Goal: Contribute content: Add original content to the website for others to see

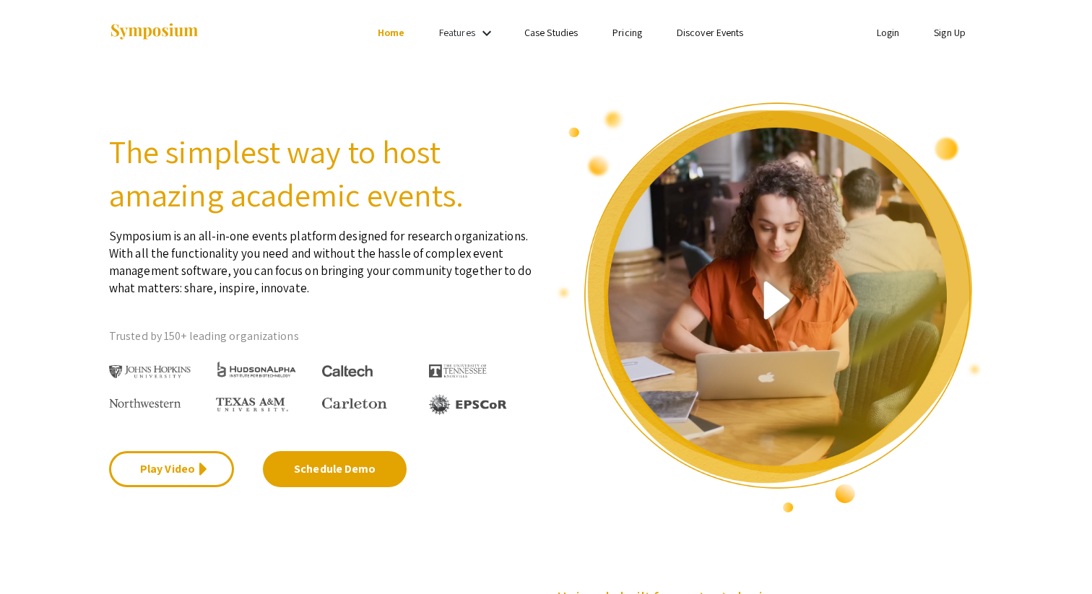
click at [937, 35] on link "Sign Up" at bounding box center [950, 32] width 32 height 13
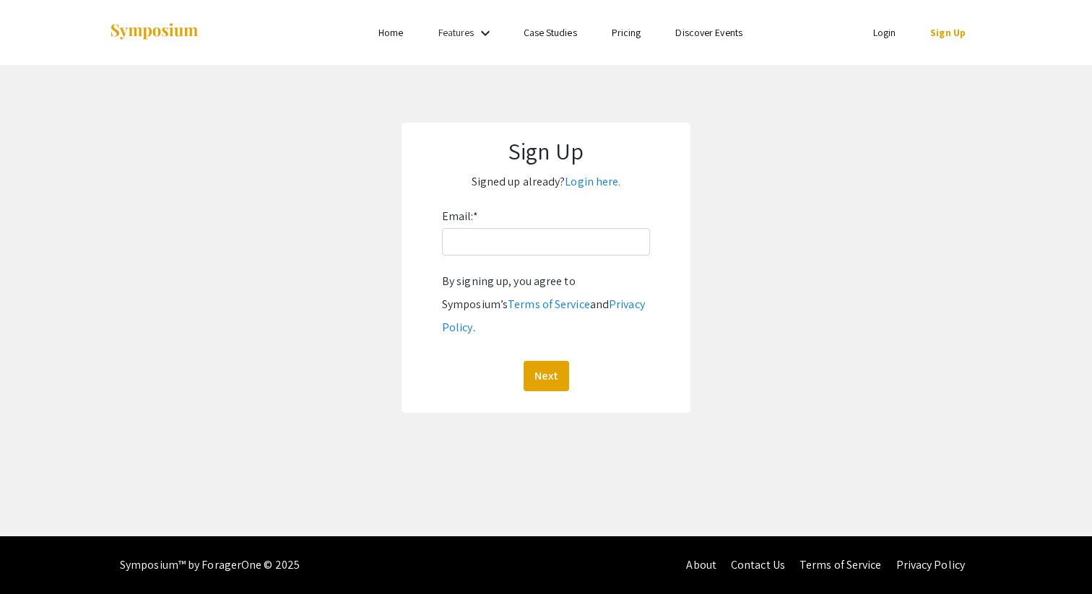
click at [503, 259] on div "Email: * By signing up, you agree to Symposium’s Terms of Service and Privacy P…" at bounding box center [546, 298] width 208 height 186
click at [506, 248] on input "Email: *" at bounding box center [546, 241] width 208 height 27
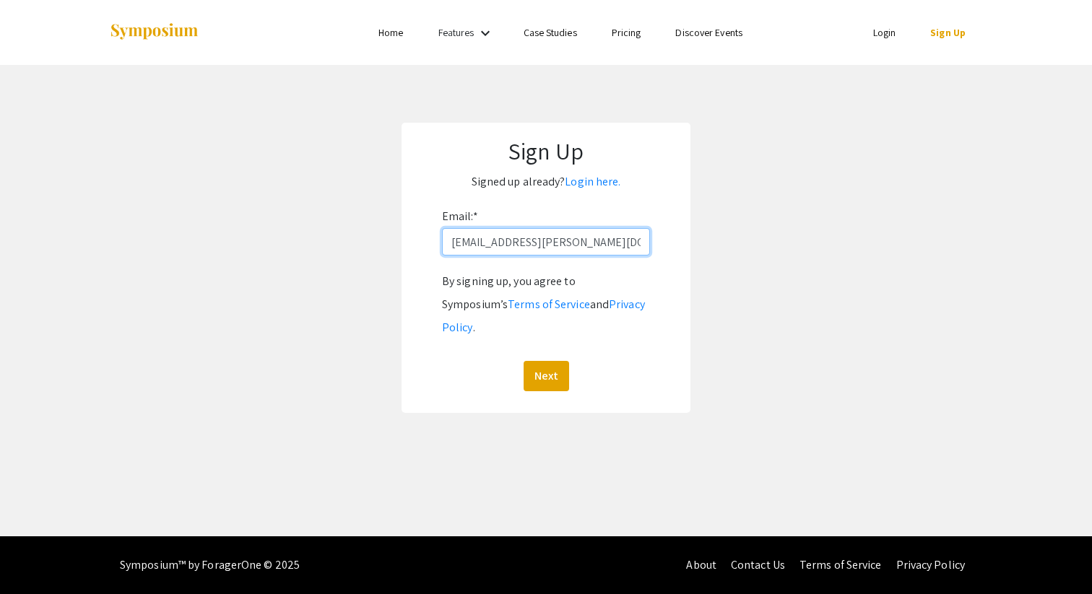
click at [527, 246] on input "[EMAIL_ADDRESS][PERSON_NAME][DOMAIN_NAME]" at bounding box center [546, 241] width 208 height 27
type input "aghabara@qatar.cmu.edu"
click at [541, 361] on button "Next" at bounding box center [547, 376] width 46 height 30
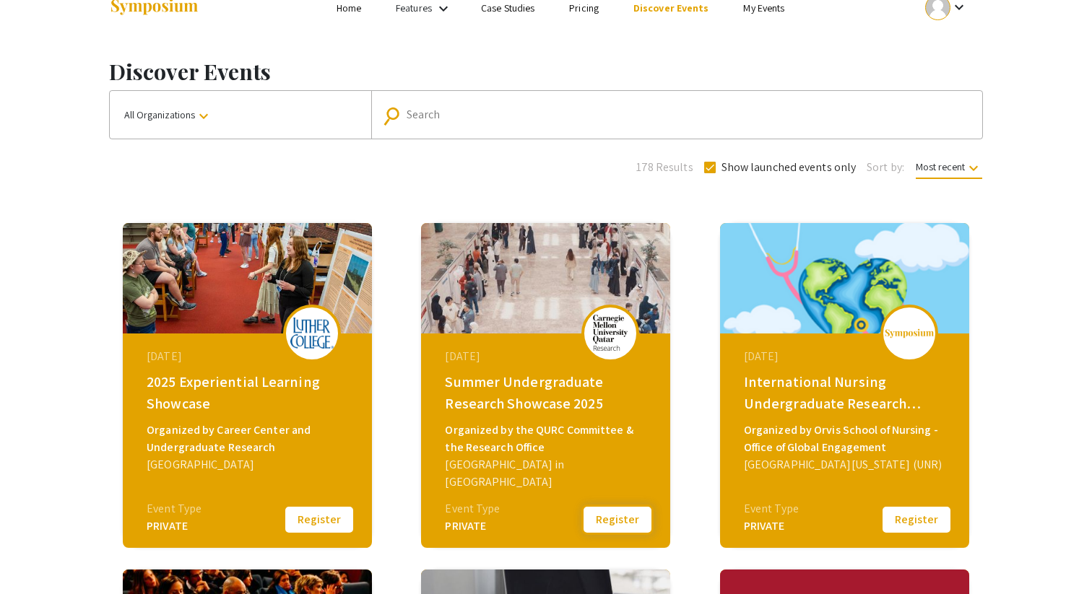
scroll to position [16, 0]
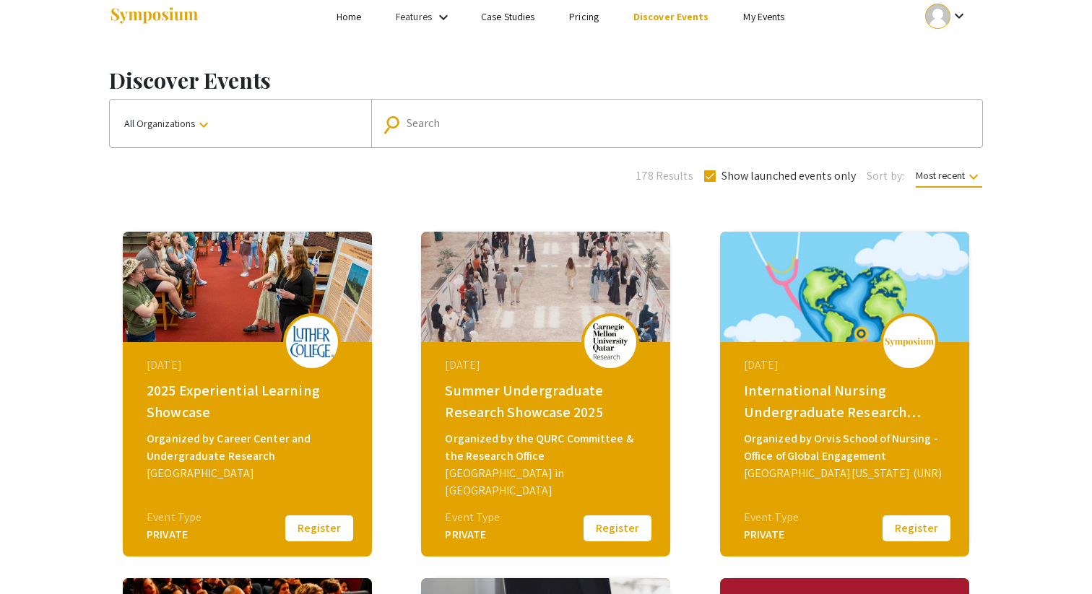
click at [615, 534] on button "Register" at bounding box center [617, 529] width 72 height 30
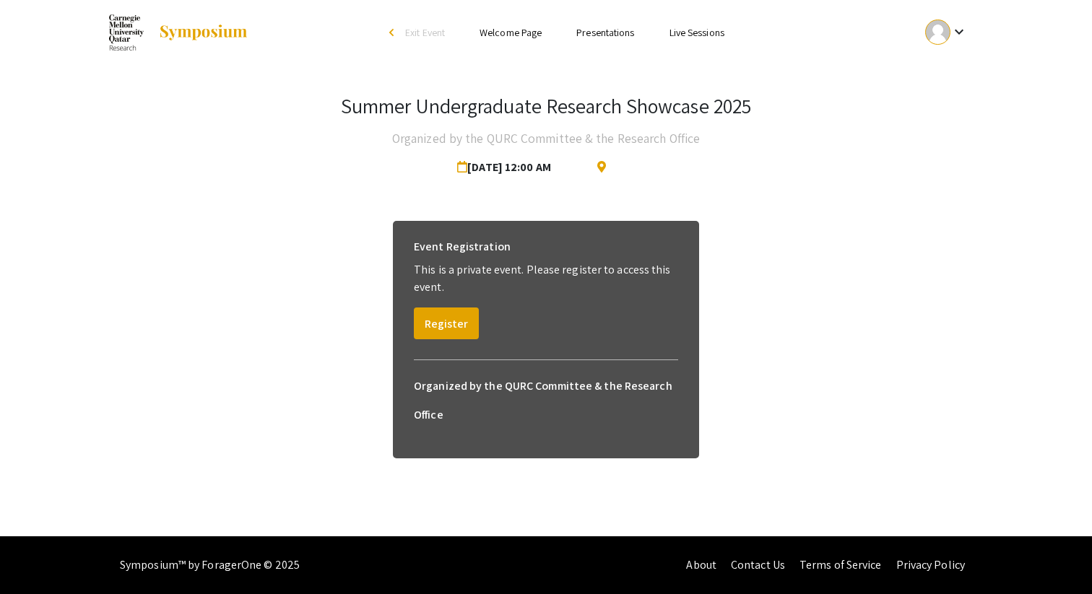
click at [438, 343] on div "Event Registration This is a private event. Please register to access this even…" at bounding box center [545, 286] width 287 height 130
click at [443, 332] on button "Register" at bounding box center [446, 324] width 65 height 32
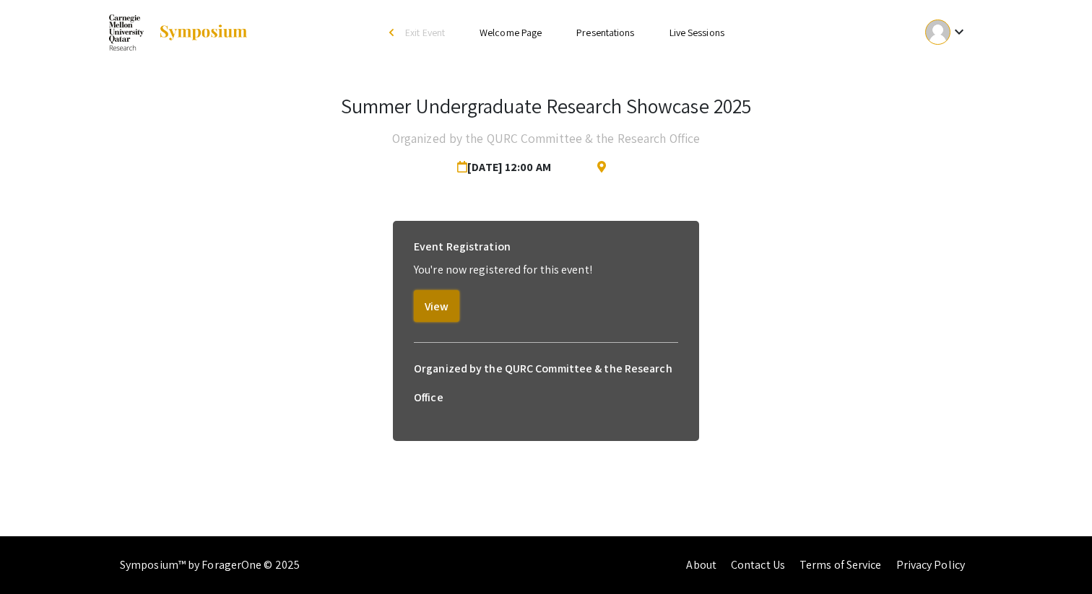
click at [443, 300] on button "View" at bounding box center [437, 306] width 46 height 32
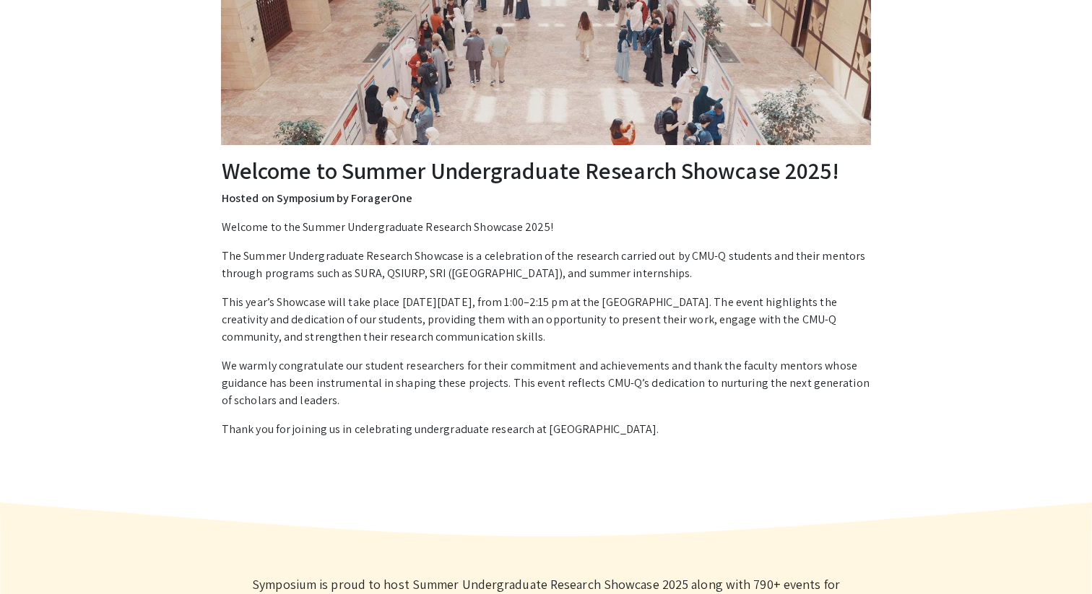
scroll to position [215, 0]
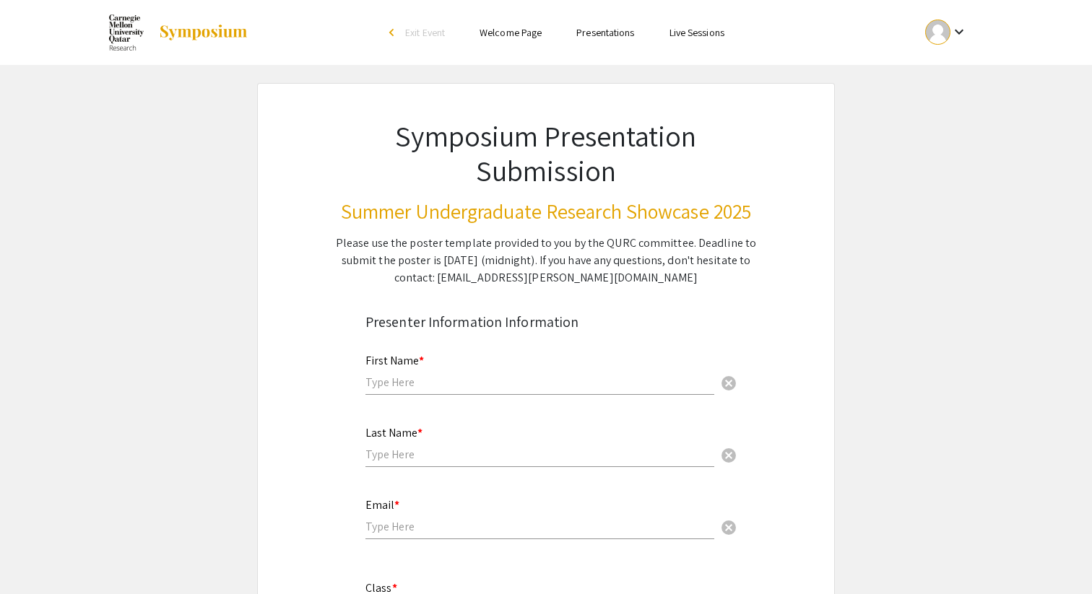
click at [425, 378] on input "text" at bounding box center [539, 382] width 349 height 15
type input "[MEDICAL_DATA]"
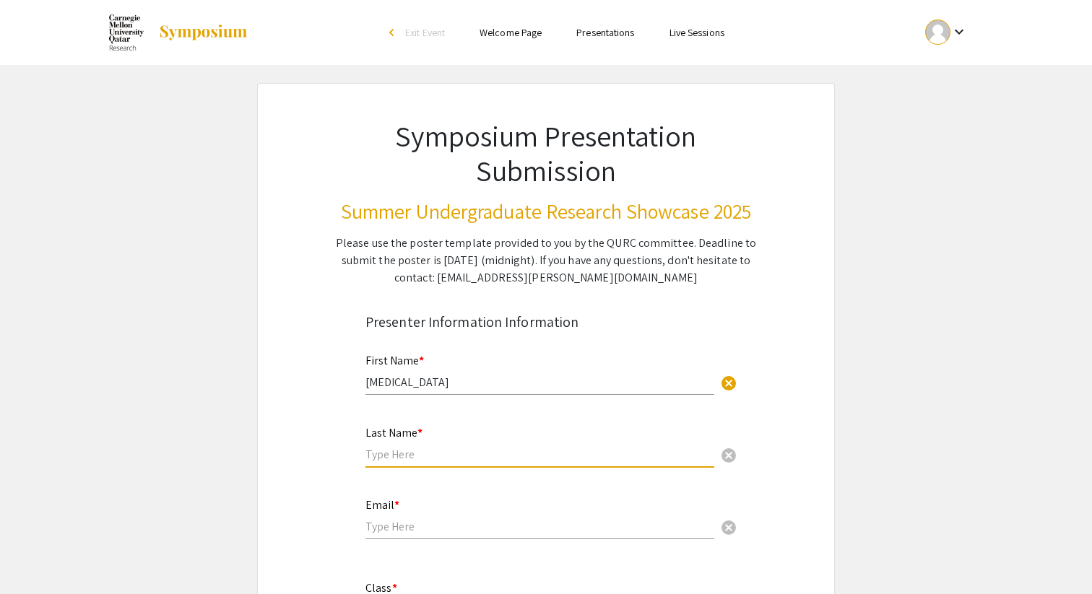
click at [429, 459] on input "text" at bounding box center [539, 454] width 349 height 15
type input "Ghabara"
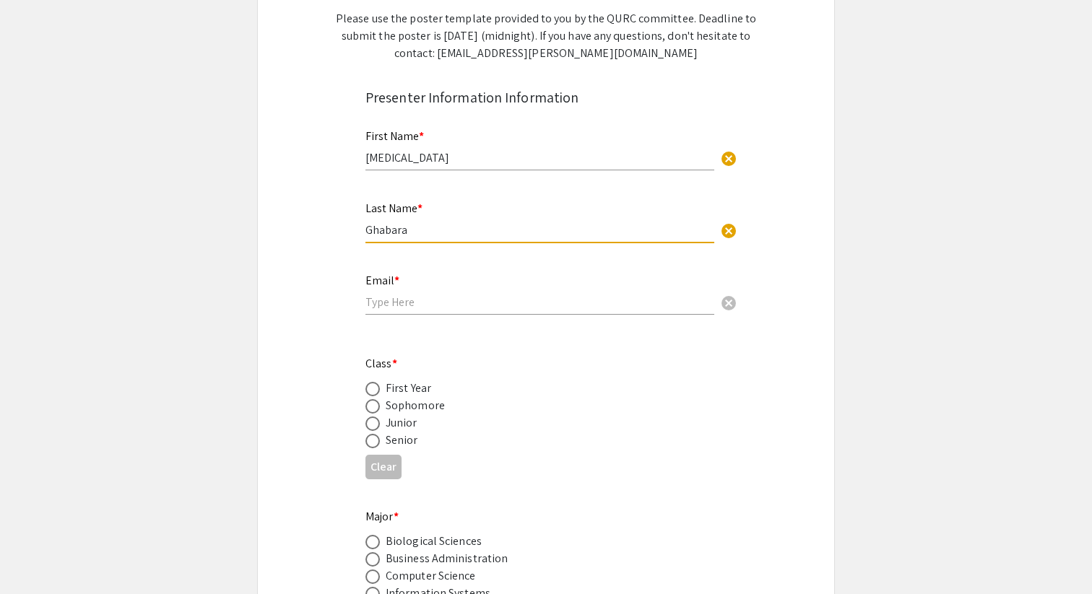
scroll to position [183, 0]
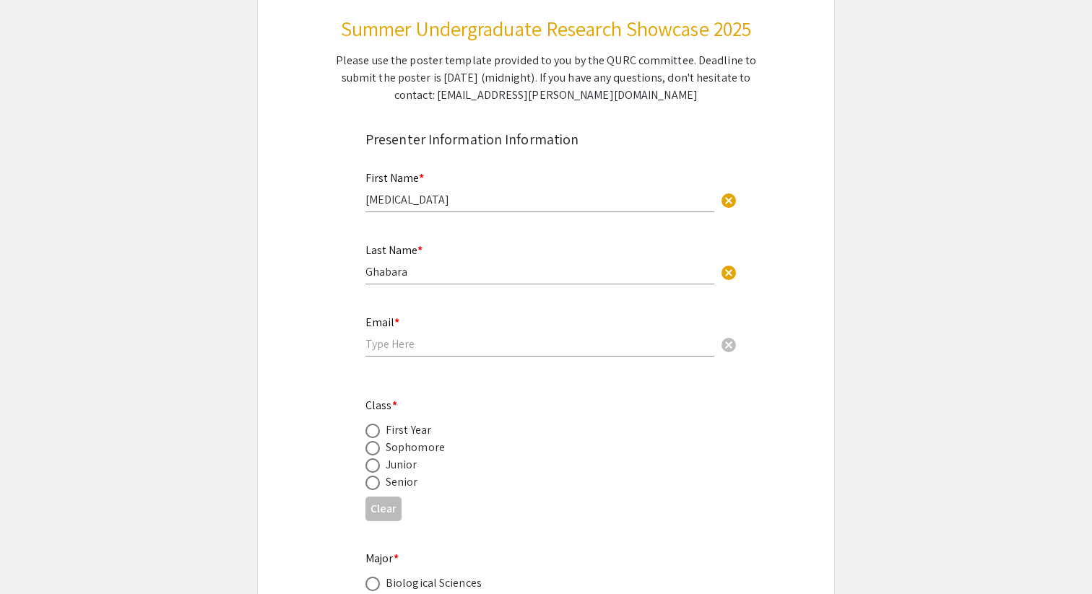
click at [446, 358] on div "Email * cancel" at bounding box center [539, 336] width 349 height 69
click at [438, 350] on input "email" at bounding box center [539, 344] width 349 height 15
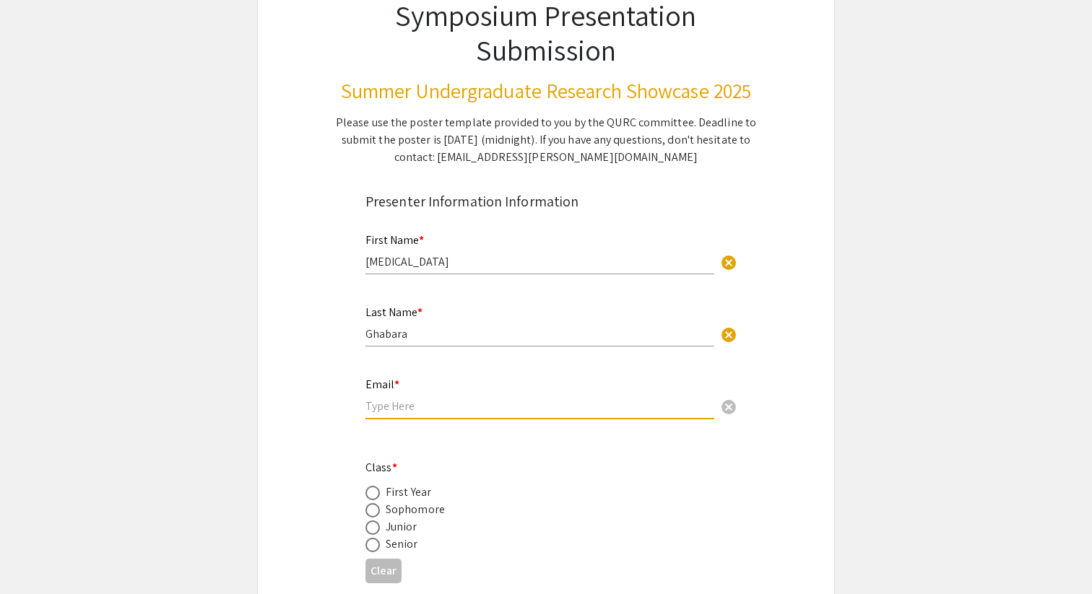
scroll to position [120, 0]
paste input "[EMAIL_ADDRESS][PERSON_NAME][DOMAIN_NAME]"
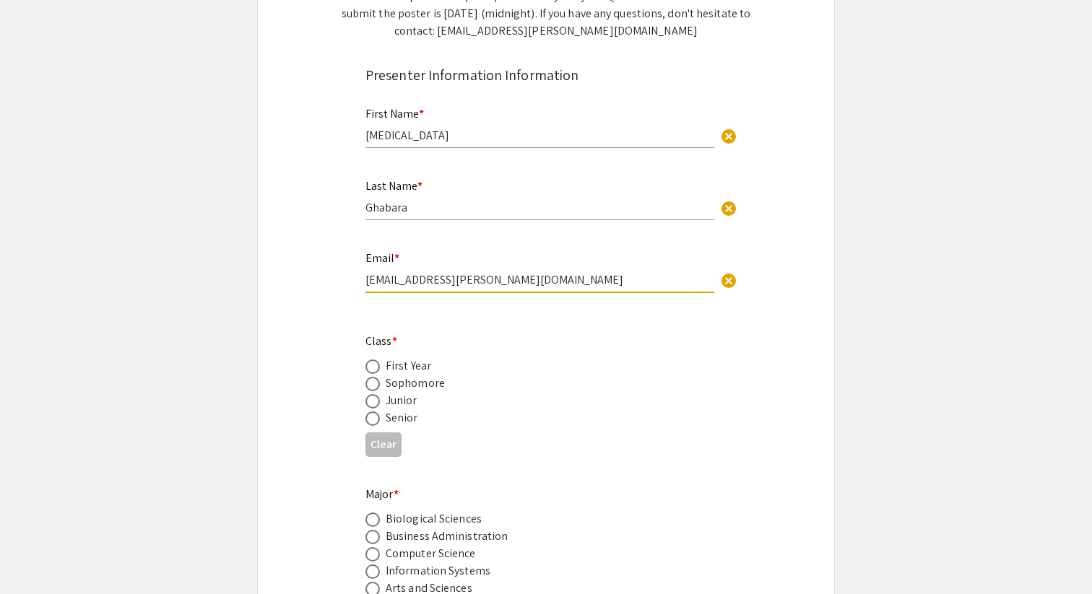
scroll to position [246, 0]
type input "[EMAIL_ADDRESS][PERSON_NAME][DOMAIN_NAME]"
click at [371, 384] on span at bounding box center [372, 385] width 14 height 14
click at [371, 384] on input "radio" at bounding box center [372, 385] width 14 height 14
radio input "true"
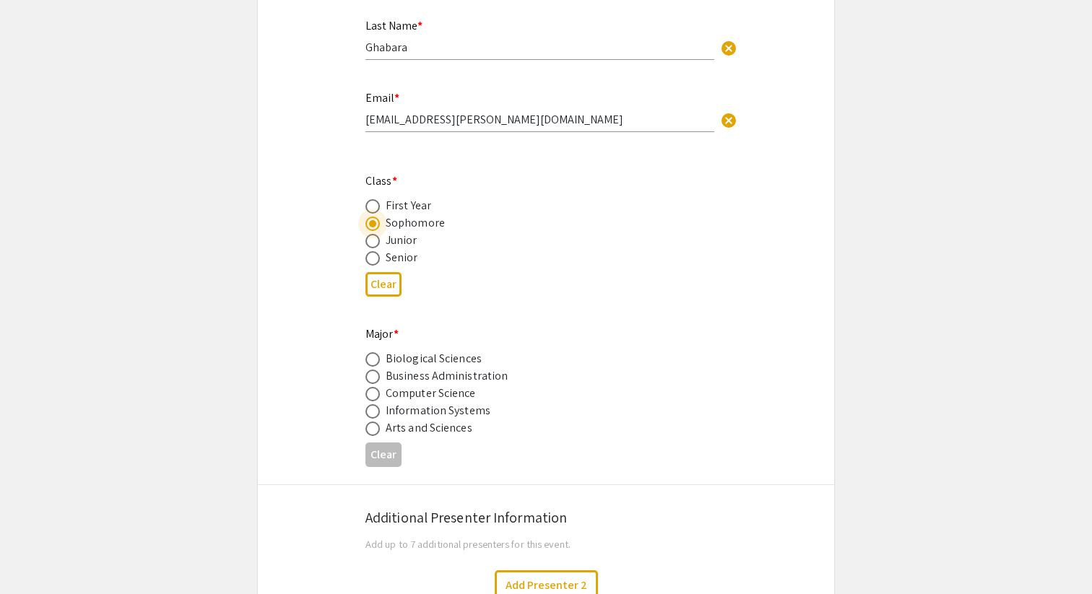
scroll to position [412, 0]
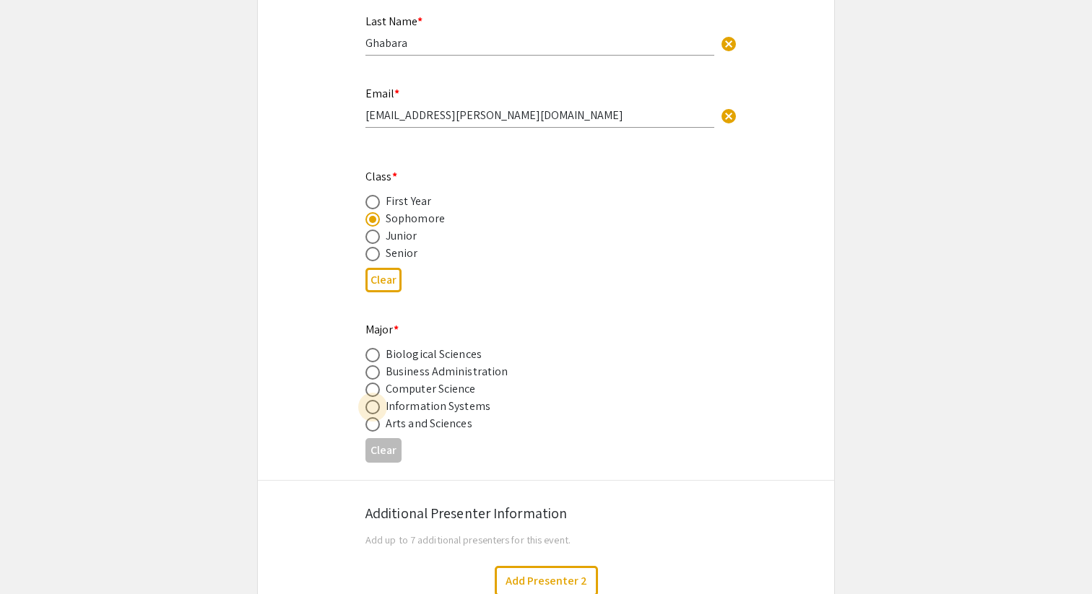
click at [373, 411] on span at bounding box center [372, 407] width 14 height 14
click at [373, 411] on input "radio" at bounding box center [372, 407] width 14 height 14
radio input "true"
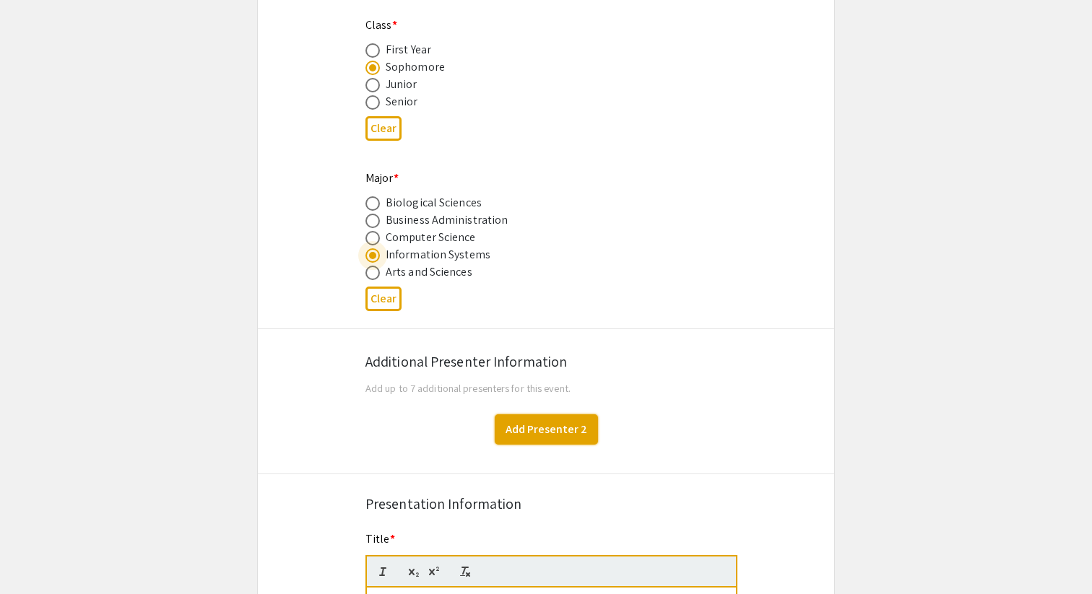
click at [580, 428] on button "Add Presenter 2" at bounding box center [546, 430] width 103 height 30
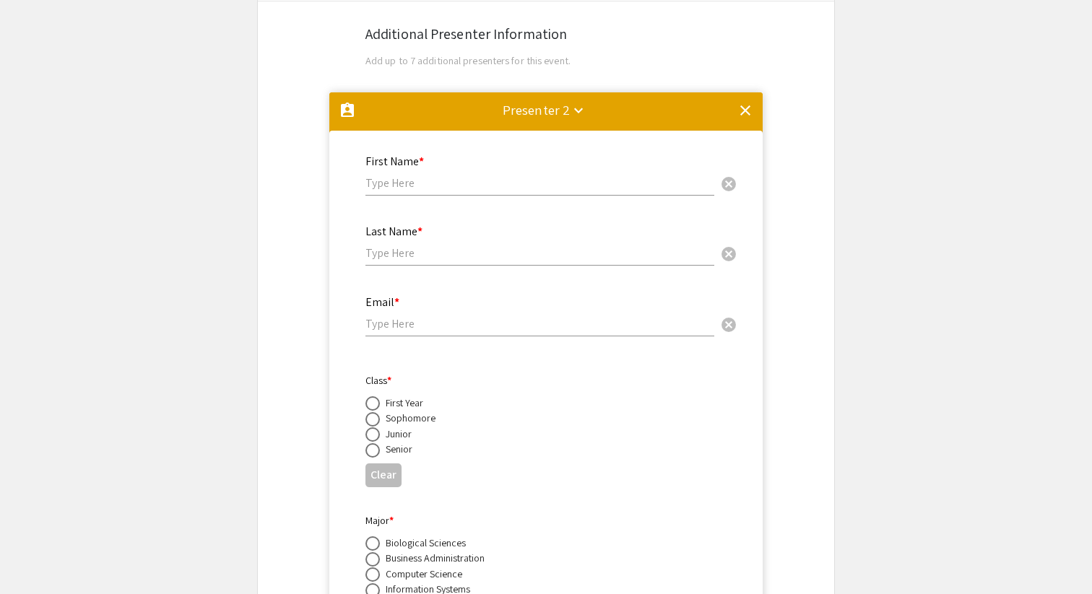
scroll to position [865, 0]
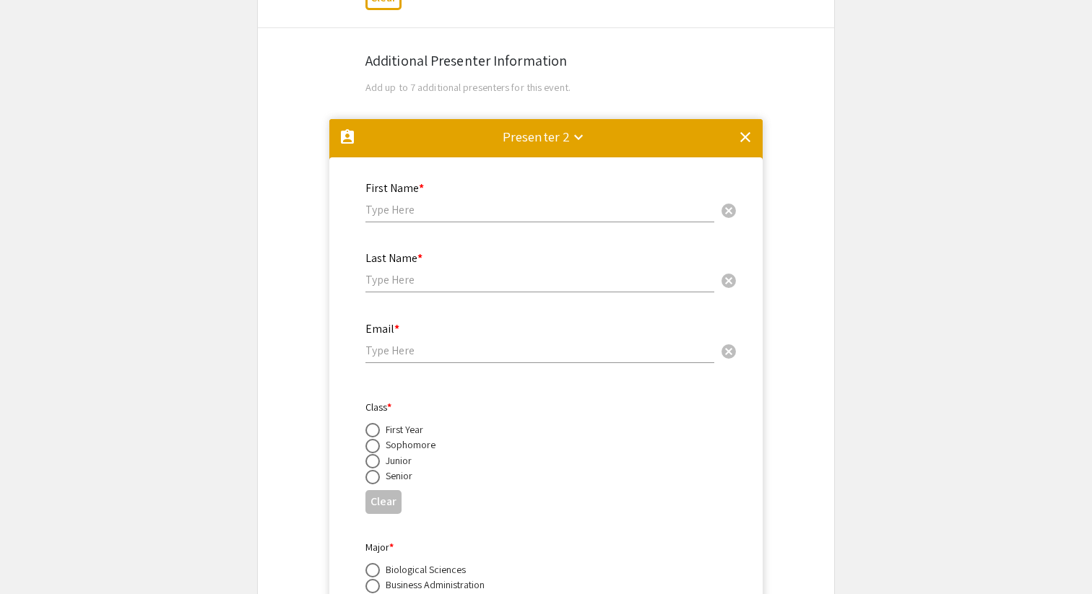
click at [420, 220] on div "First Name * cancel" at bounding box center [539, 195] width 349 height 55
click at [406, 215] on input "text" at bounding box center [539, 209] width 349 height 15
type input "Yasa"
click at [401, 287] on input "text" at bounding box center [539, 279] width 349 height 15
type input "Khan"
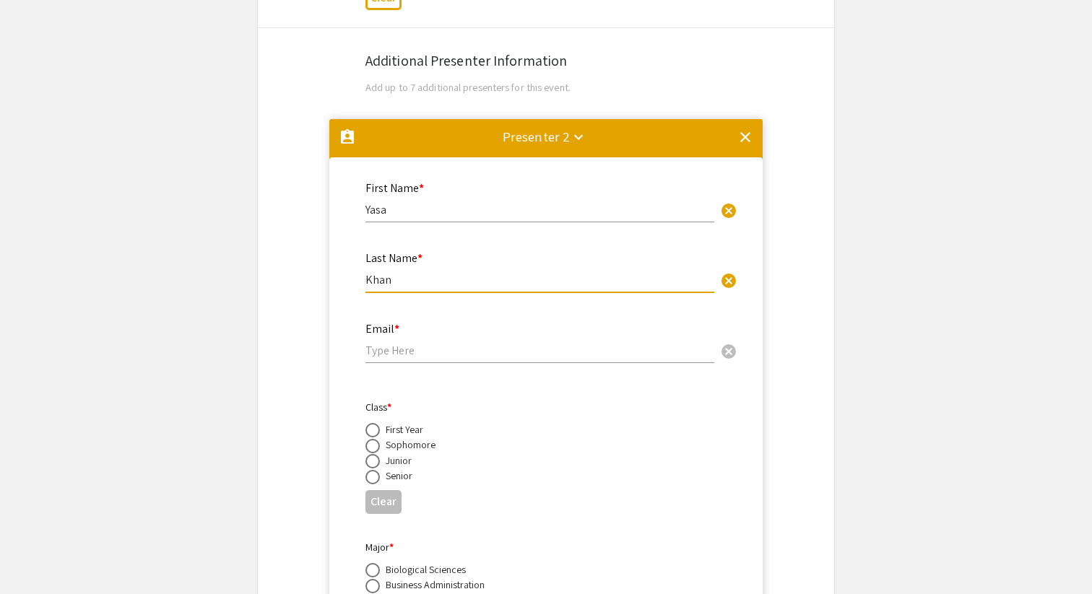
click at [451, 336] on div "Email * cancel" at bounding box center [539, 335] width 349 height 55
type input "muhamma4"
click at [406, 451] on div "Sophomore" at bounding box center [411, 445] width 50 height 14
click at [376, 444] on span at bounding box center [372, 446] width 14 height 14
click at [376, 444] on input "radio" at bounding box center [372, 446] width 14 height 14
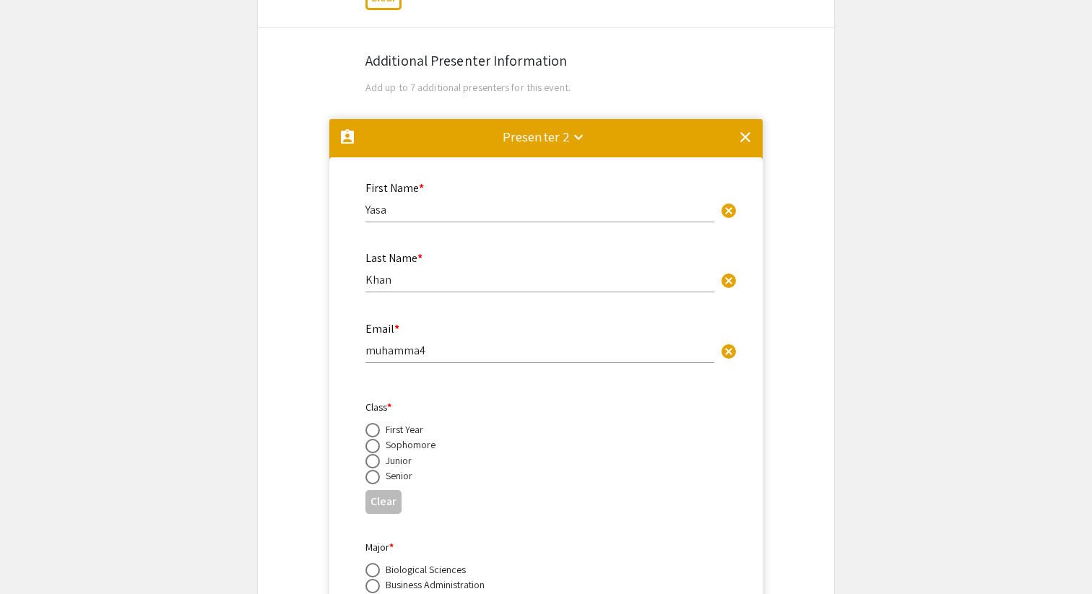
radio input "true"
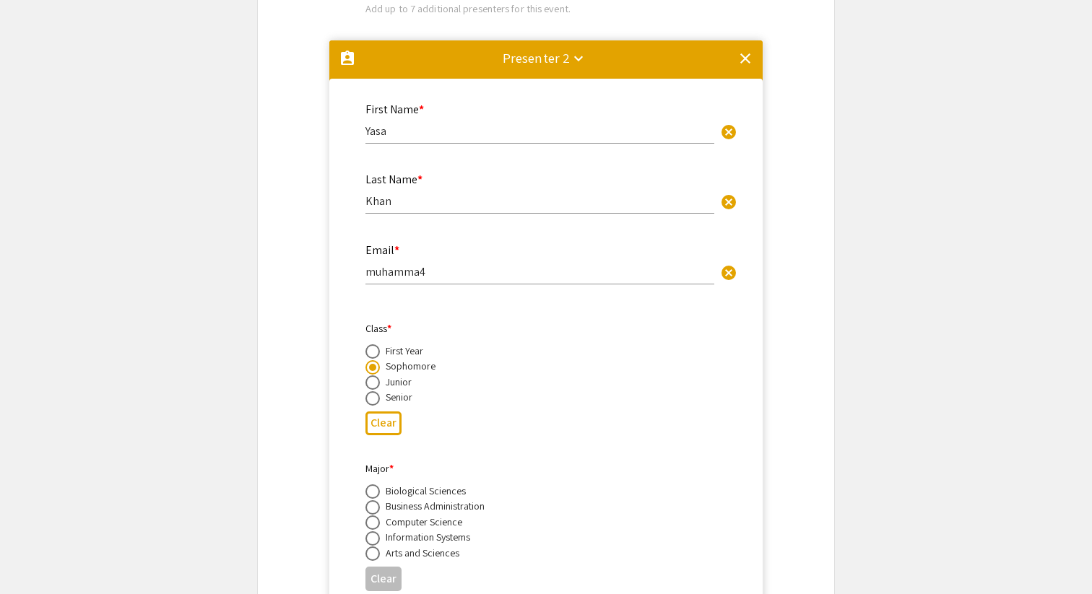
scroll to position [948, 0]
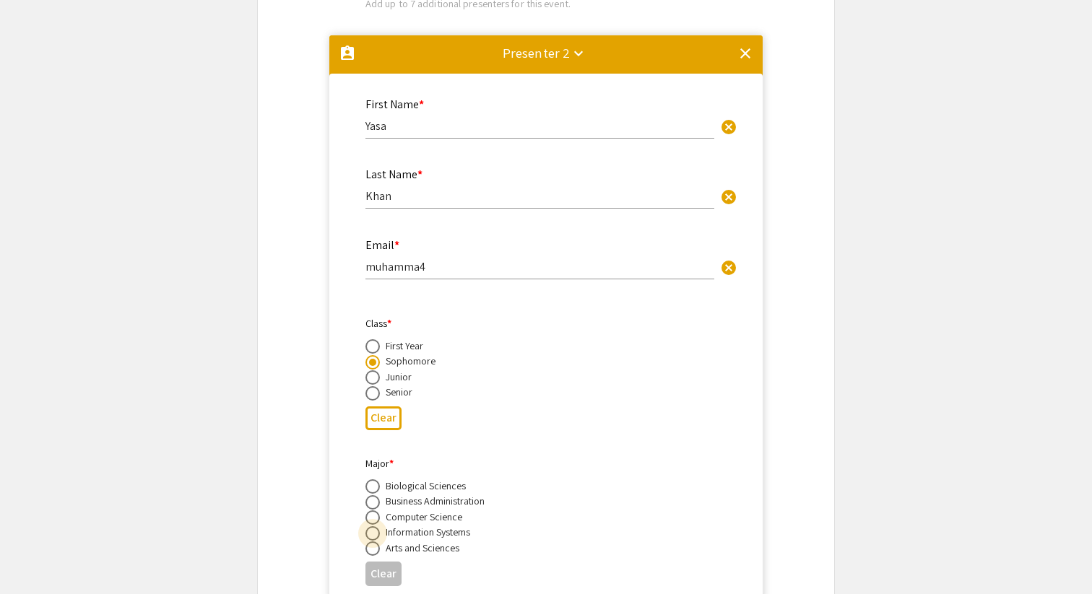
click at [373, 538] on span at bounding box center [372, 534] width 14 height 14
click at [373, 538] on input "radio" at bounding box center [372, 534] width 14 height 14
radio input "true"
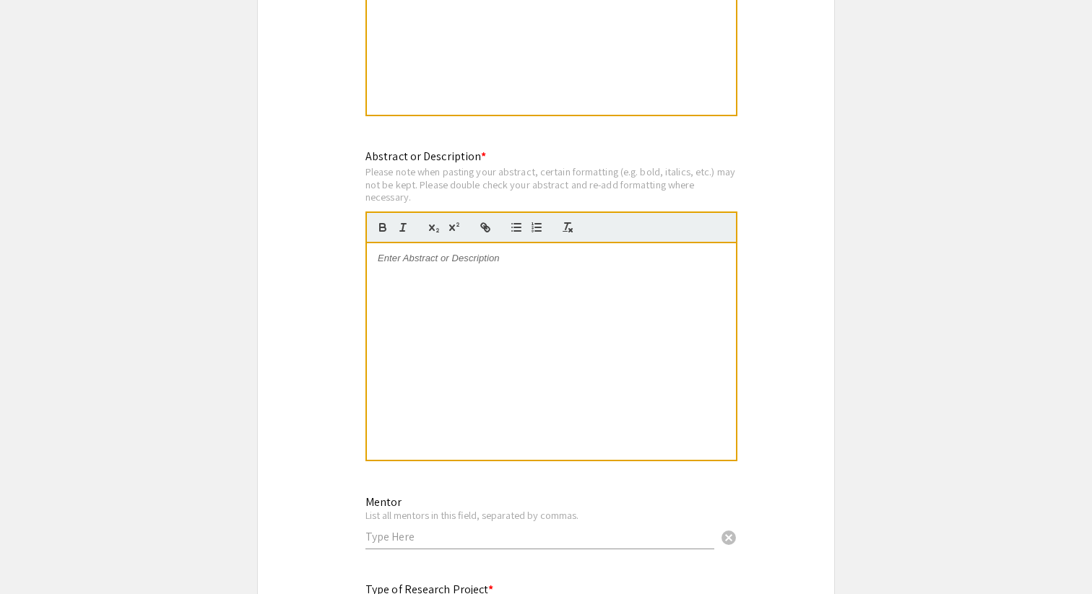
scroll to position [1848, 0]
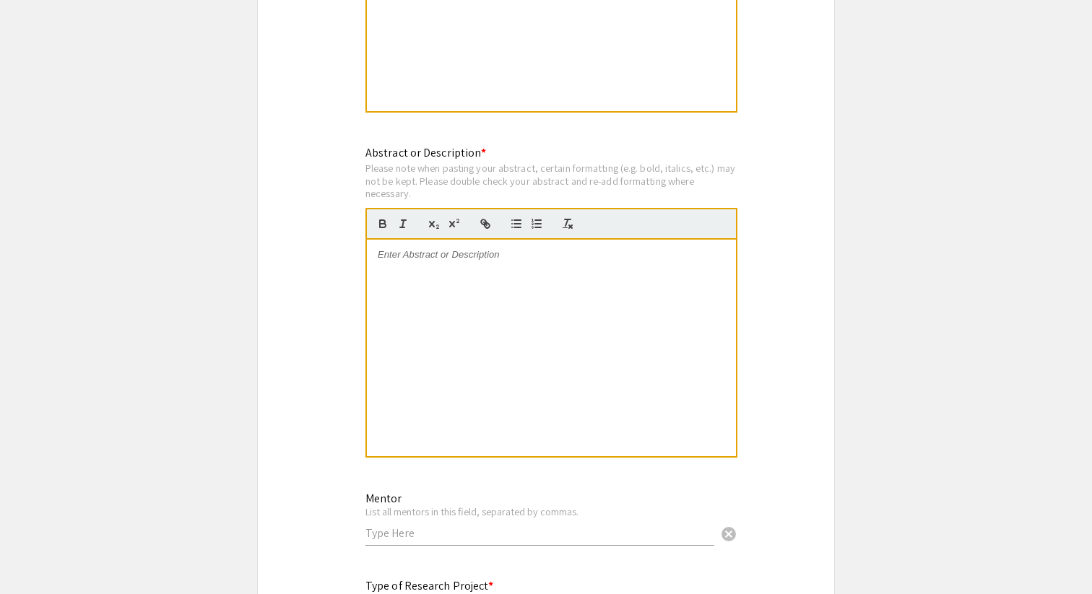
click at [472, 277] on div at bounding box center [551, 348] width 369 height 217
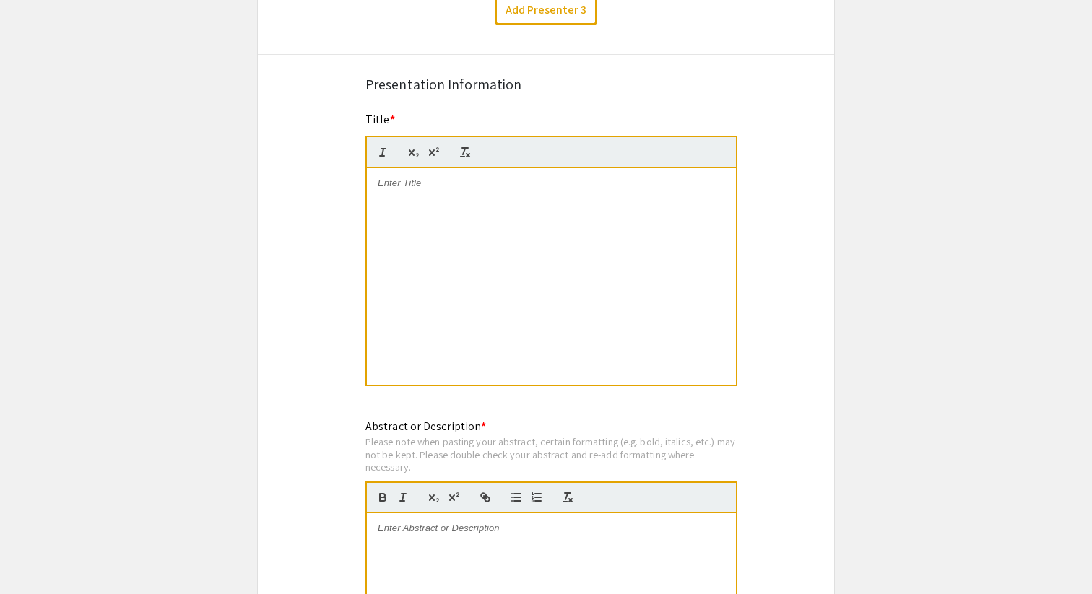
scroll to position [1572, 0]
click at [418, 296] on div at bounding box center [551, 279] width 369 height 217
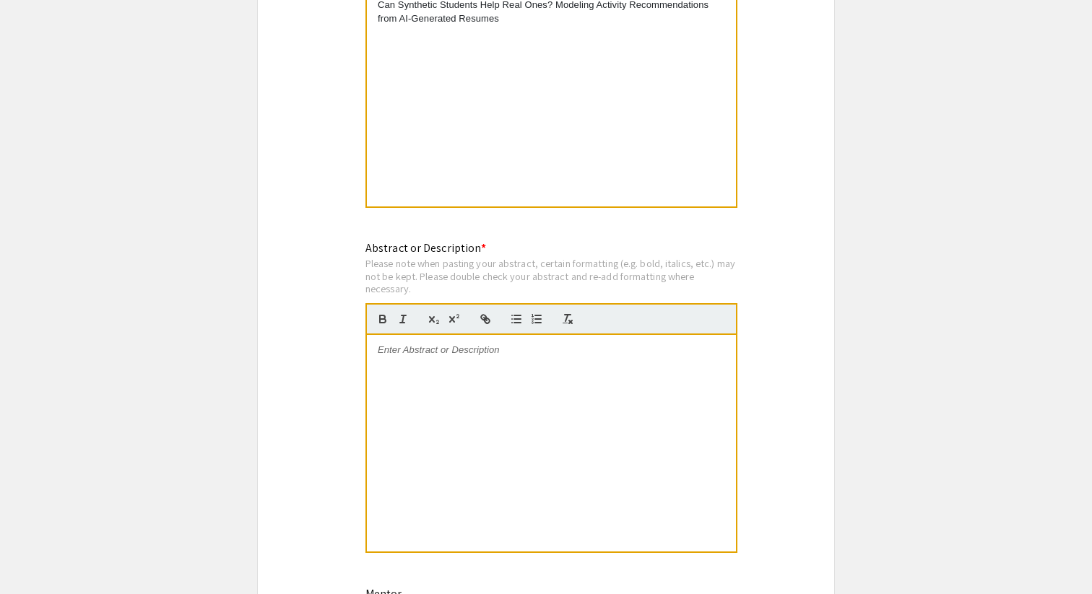
scroll to position [1836, 0]
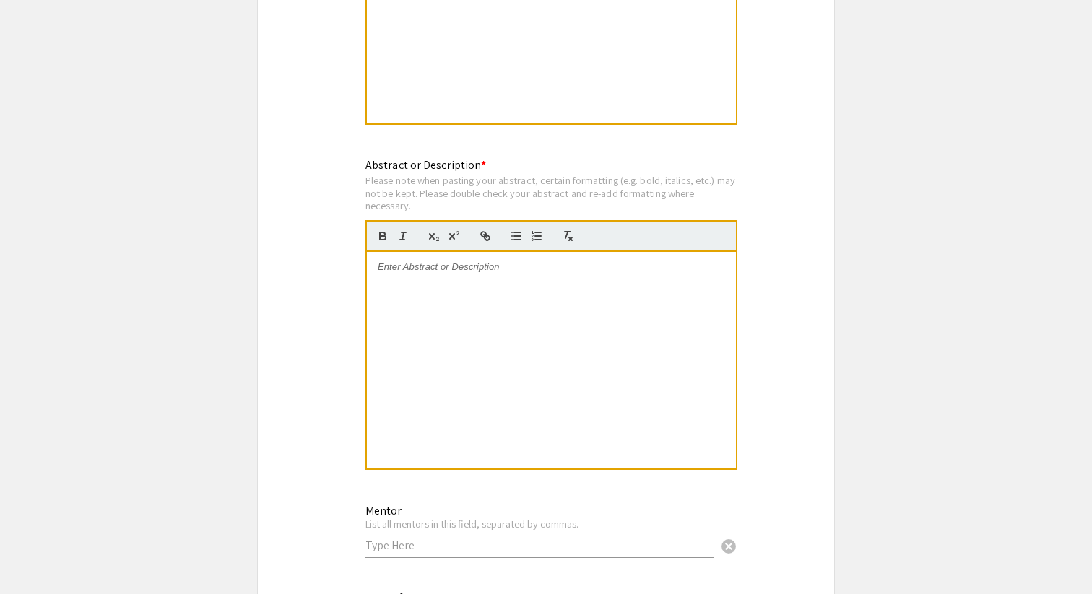
click at [527, 303] on div at bounding box center [551, 360] width 369 height 217
drag, startPoint x: 541, startPoint y: 287, endPoint x: 304, endPoint y: 287, distance: 236.9
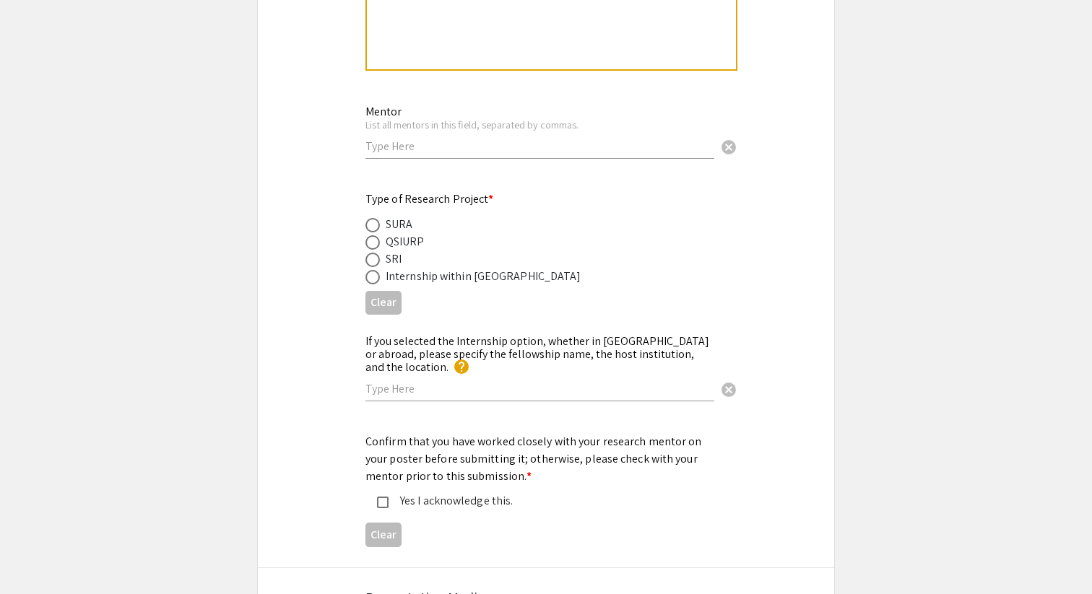
scroll to position [2230, 0]
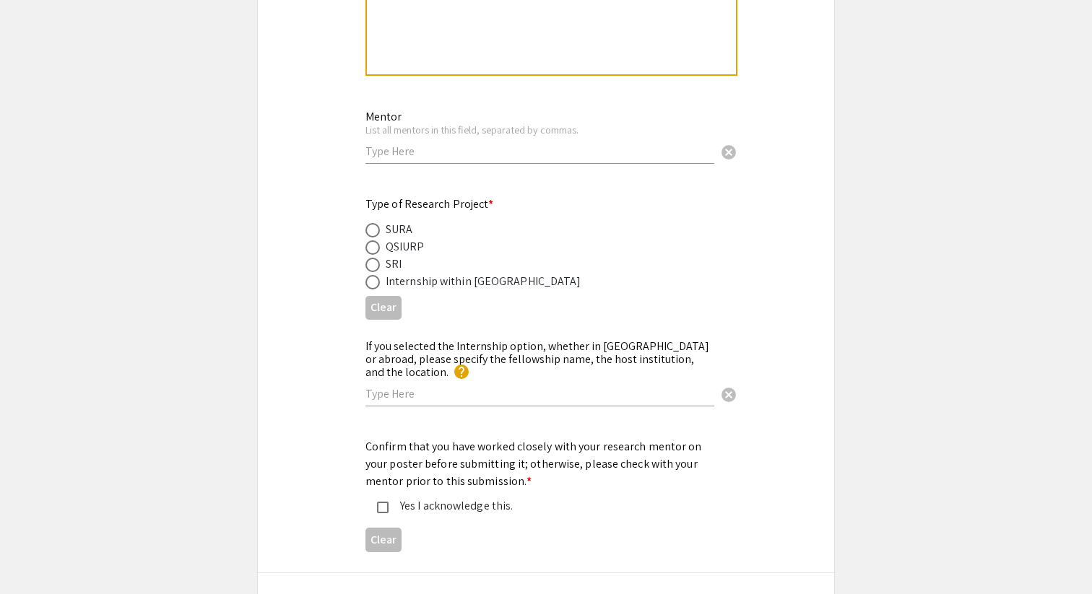
click at [377, 233] on span at bounding box center [372, 230] width 14 height 14
click at [377, 233] on input "radio" at bounding box center [372, 230] width 14 height 14
radio input "true"
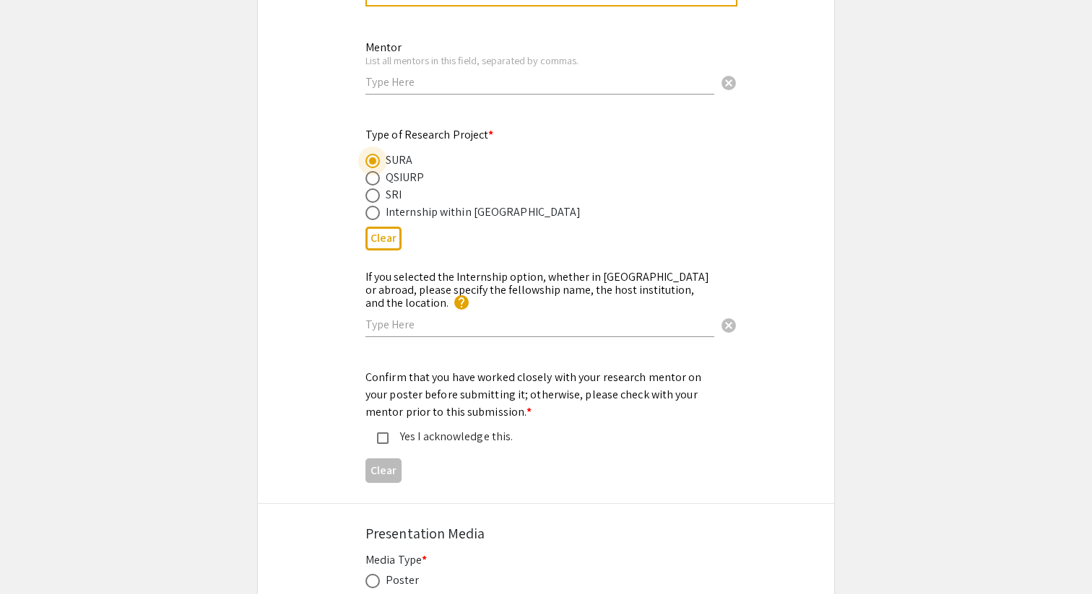
scroll to position [2303, 0]
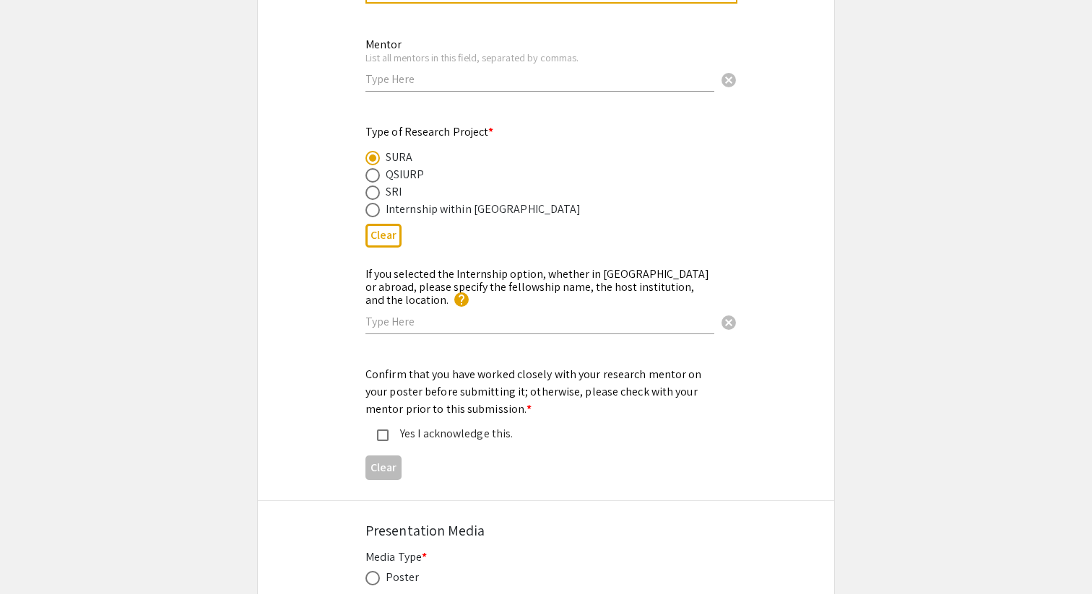
click at [380, 430] on mat-pseudo-checkbox at bounding box center [383, 436] width 12 height 12
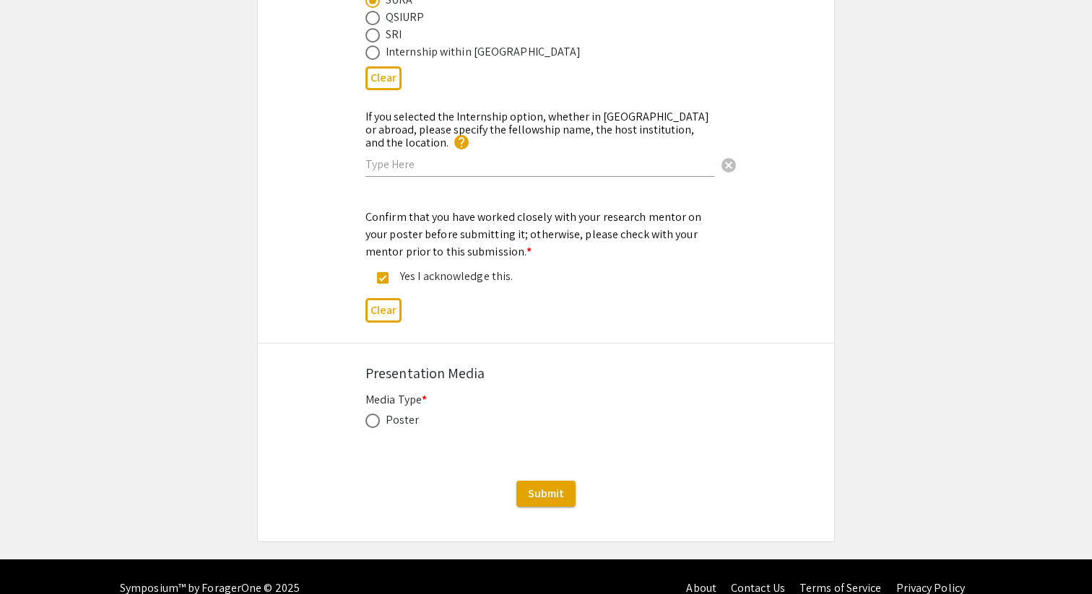
scroll to position [2476, 0]
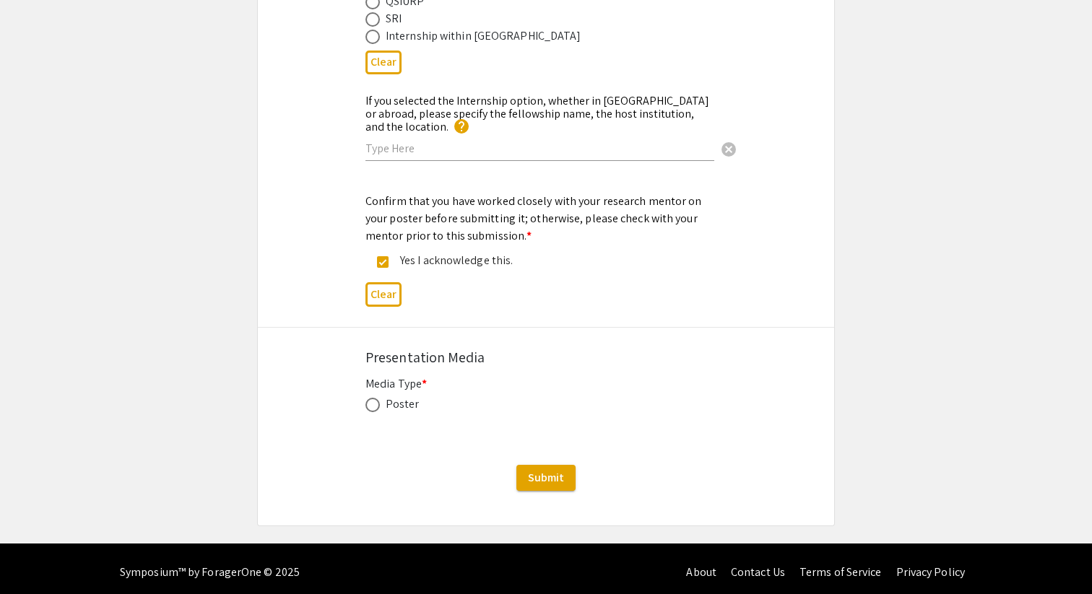
click at [374, 401] on span at bounding box center [372, 405] width 14 height 14
click at [374, 401] on input "radio" at bounding box center [372, 405] width 14 height 14
radio input "true"
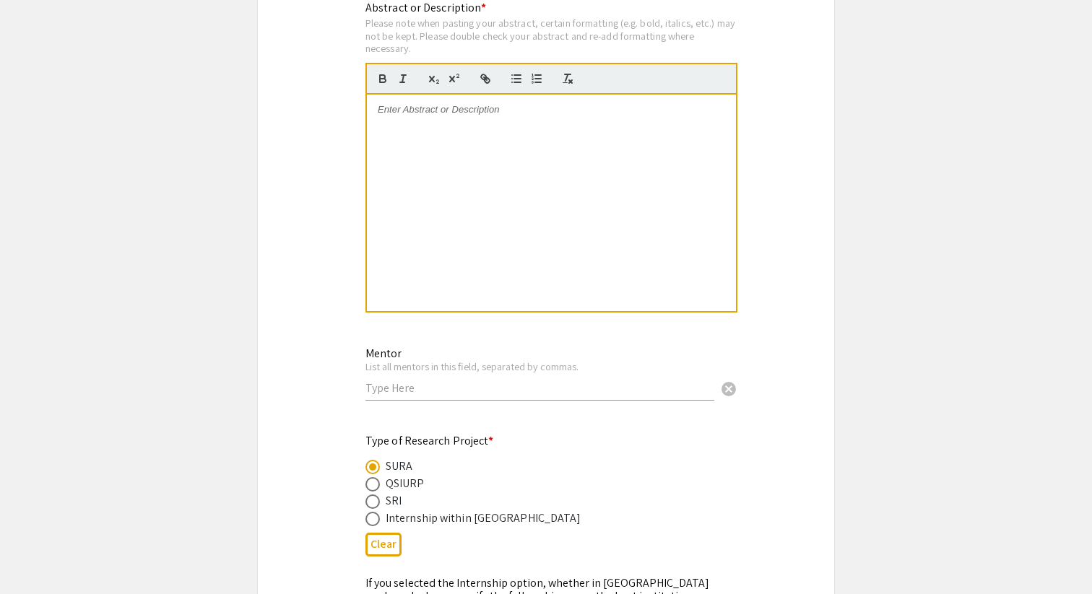
scroll to position [1985, 0]
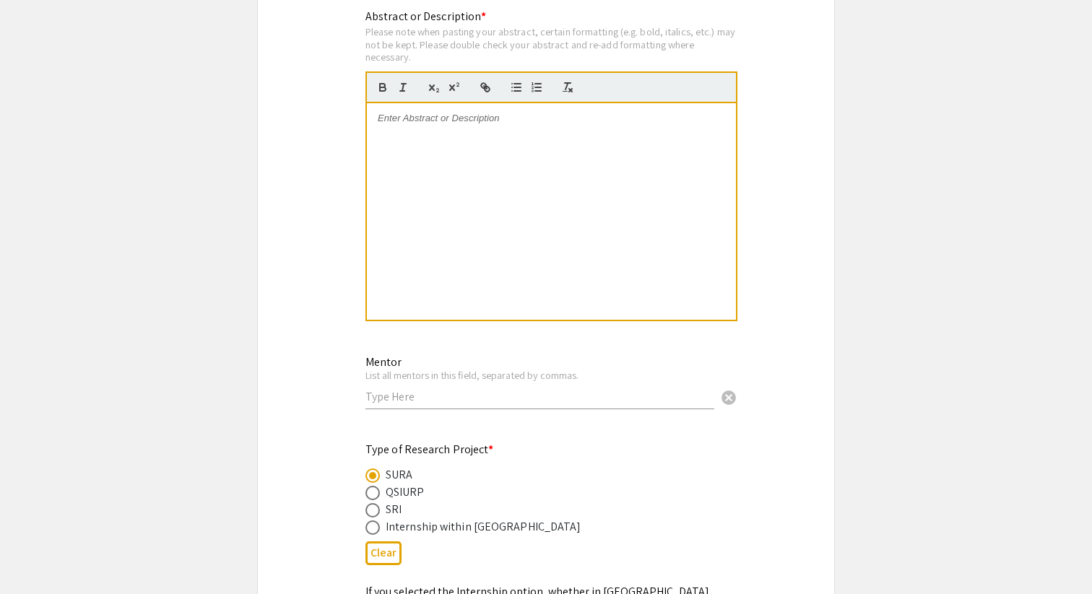
click at [436, 183] on div at bounding box center [551, 211] width 369 height 217
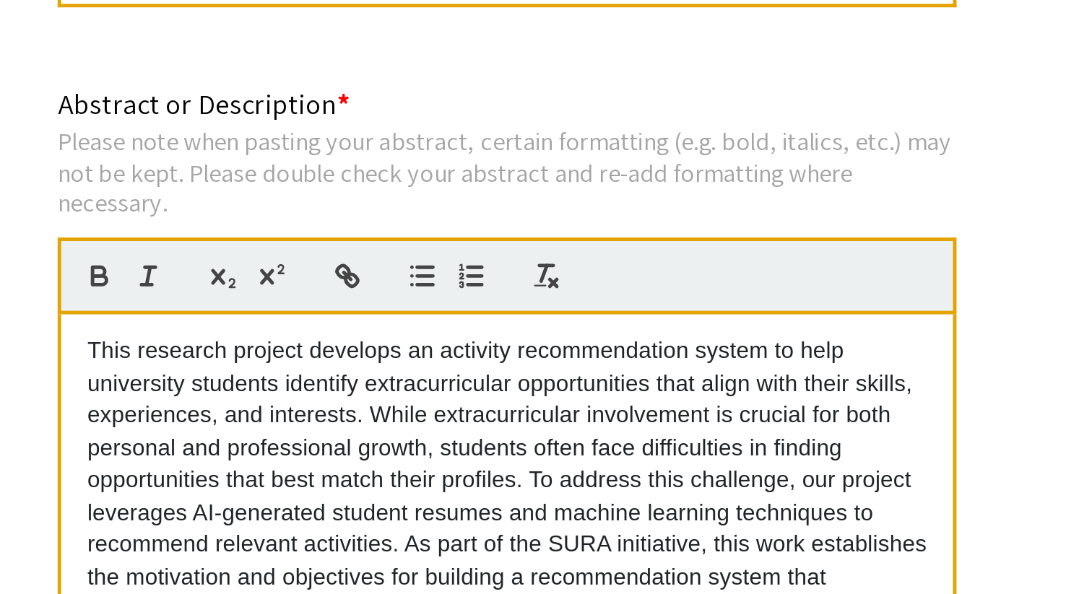
scroll to position [1957, 0]
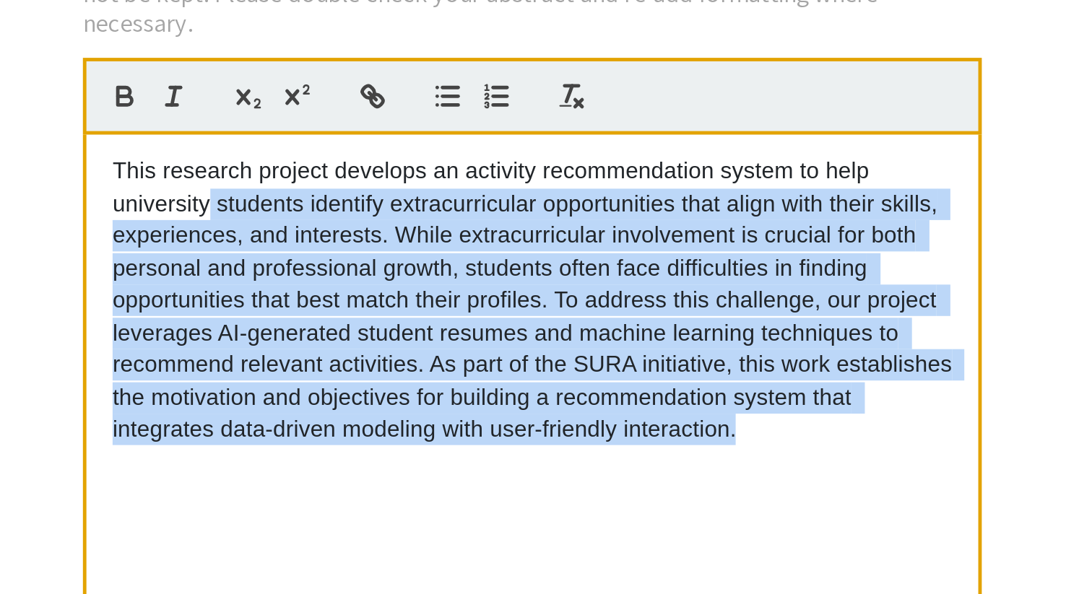
drag, startPoint x: 640, startPoint y: 257, endPoint x: 417, endPoint y: 158, distance: 243.5
click at [417, 158] on p "This research project develops an activity recommendation system to help univer…" at bounding box center [551, 199] width 347 height 120
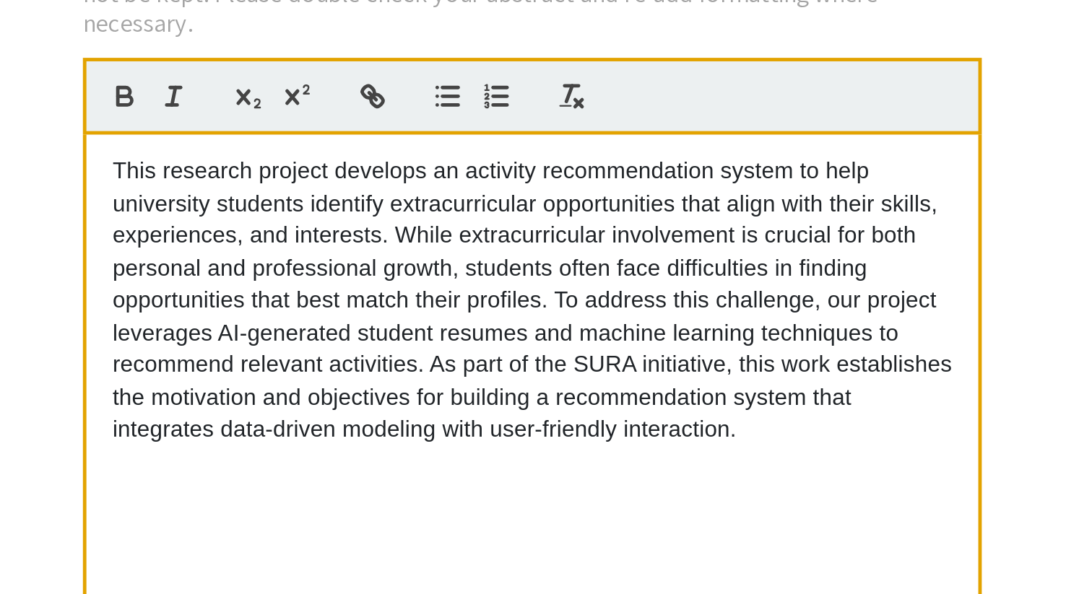
click at [501, 232] on p "This research project develops an activity recommendation system to help univer…" at bounding box center [551, 199] width 347 height 120
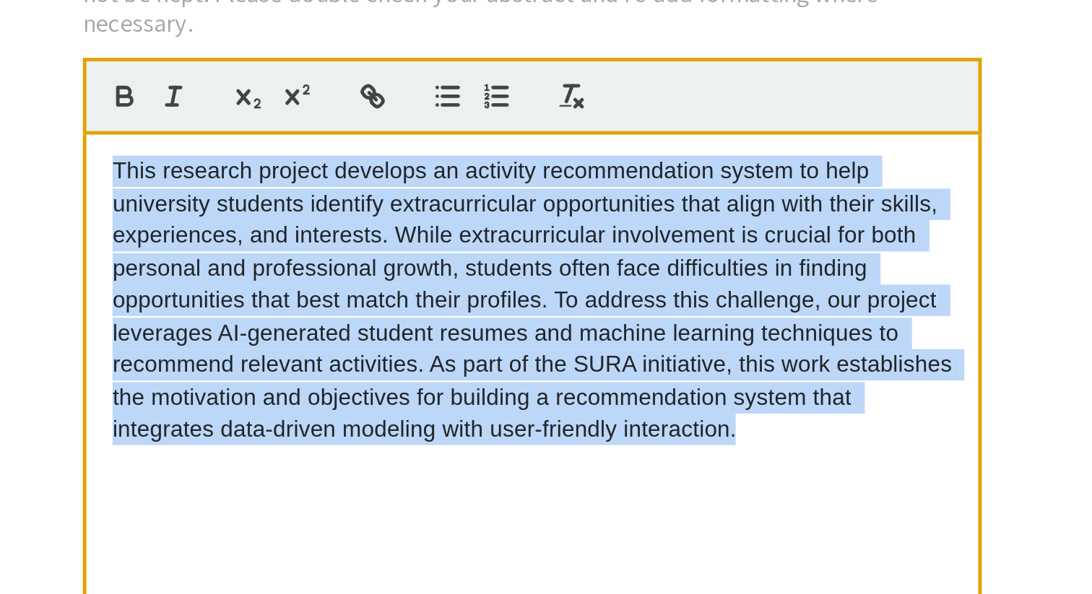
click at [501, 232] on p "This research project develops an activity recommendation system to help univer…" at bounding box center [551, 199] width 347 height 120
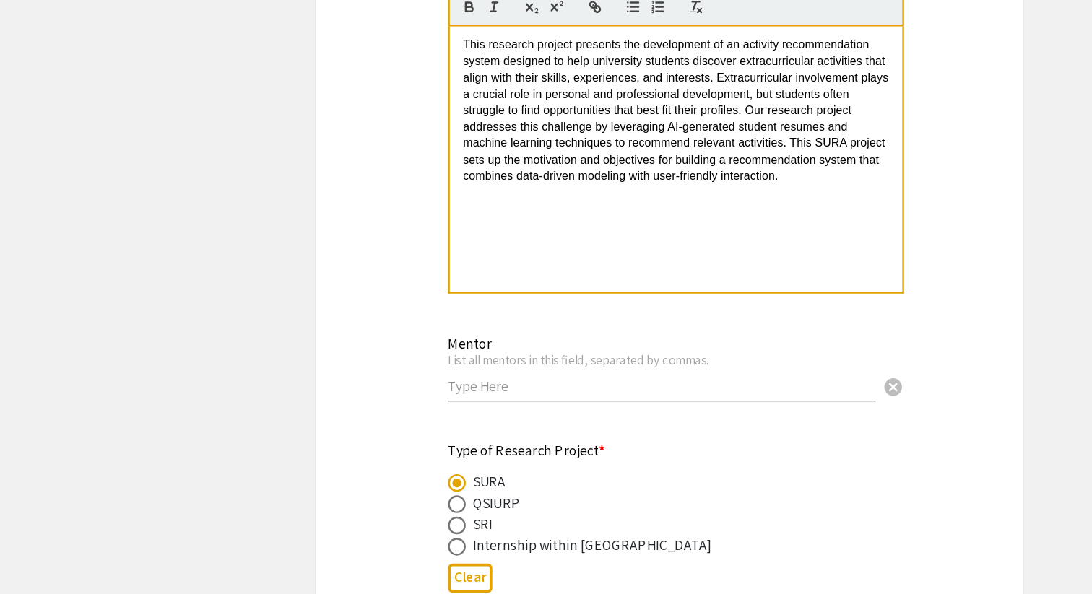
scroll to position [1965, 0]
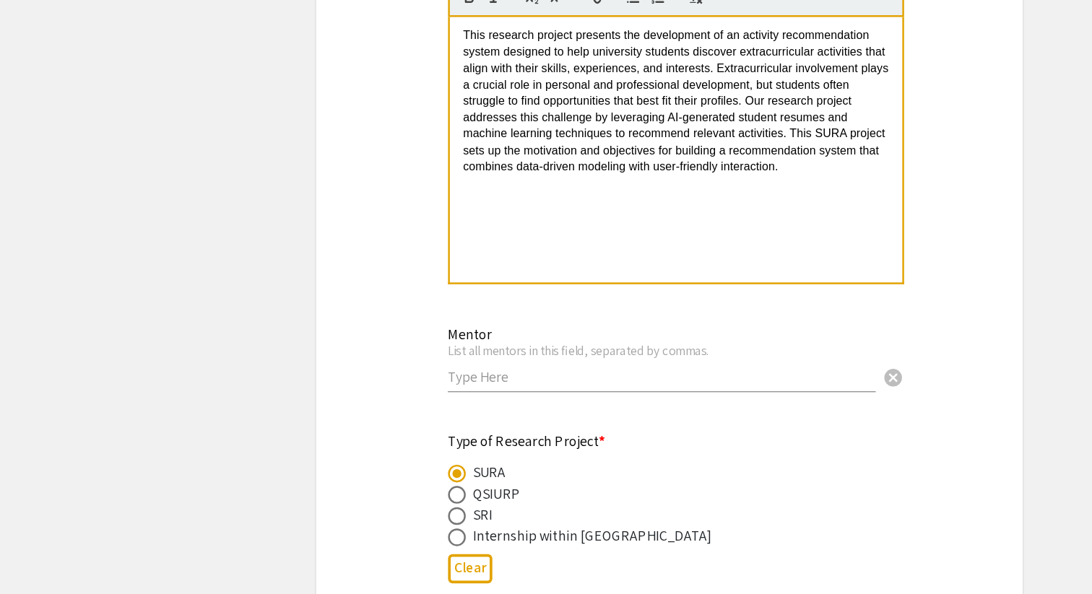
click at [423, 423] on input "text" at bounding box center [539, 417] width 349 height 15
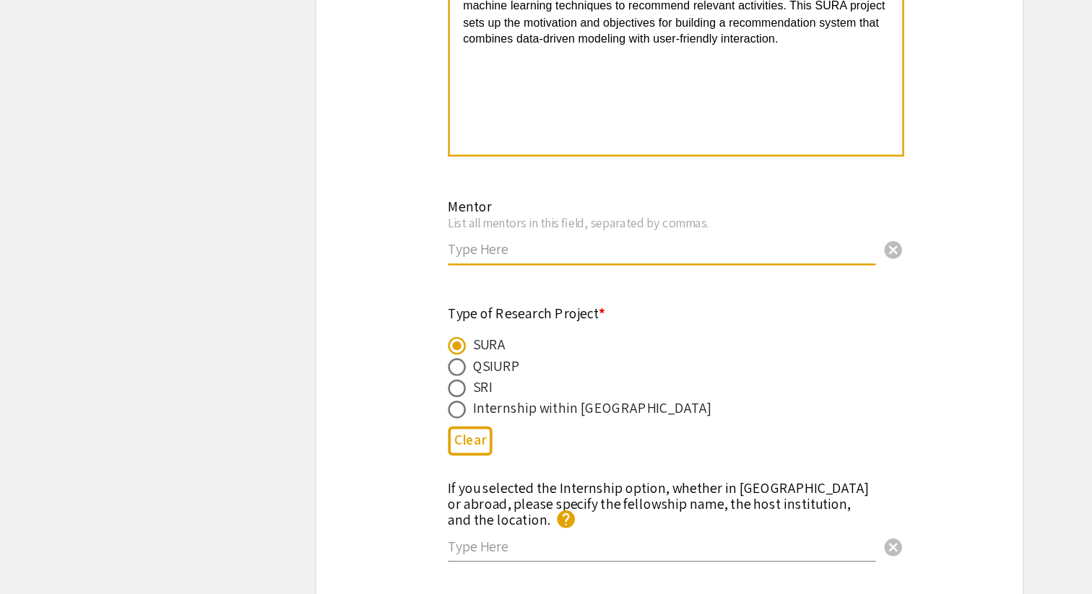
scroll to position [2072, 0]
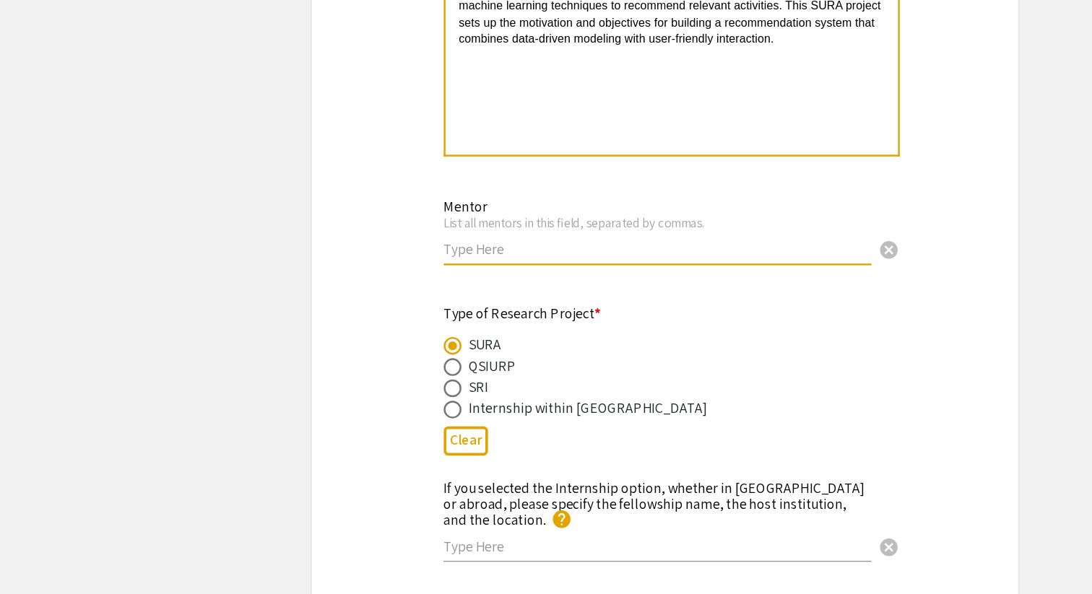
paste input "[PERSON_NAME]"
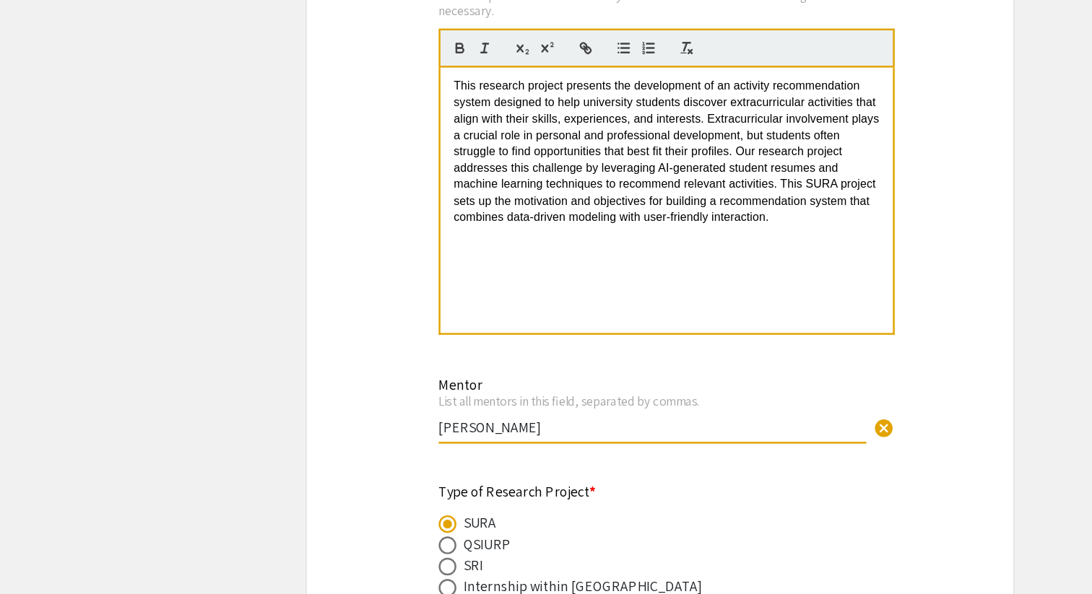
scroll to position [1962, 0]
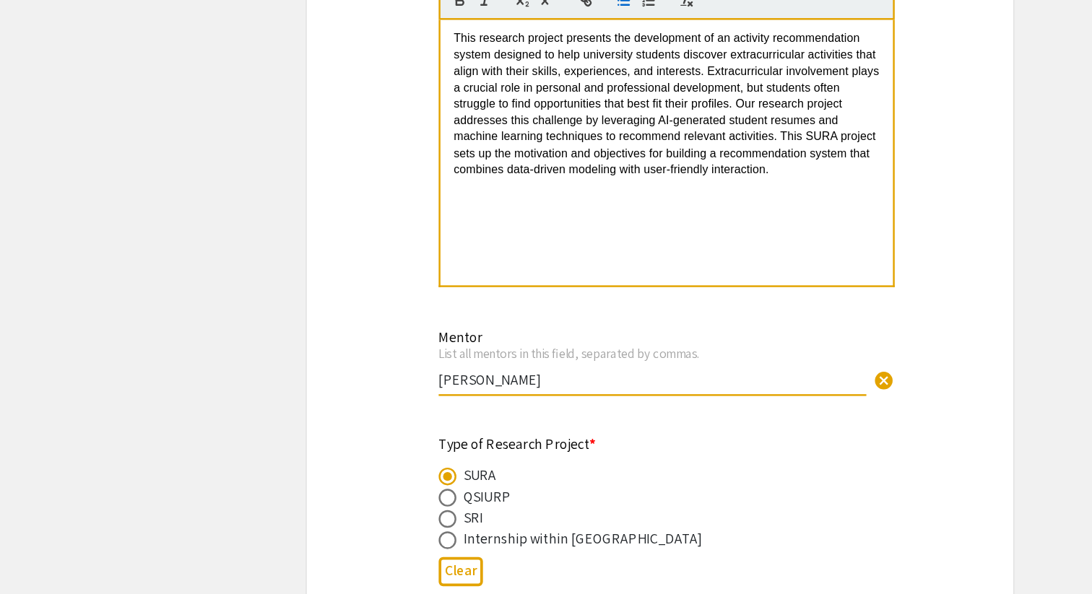
type input "[PERSON_NAME]"
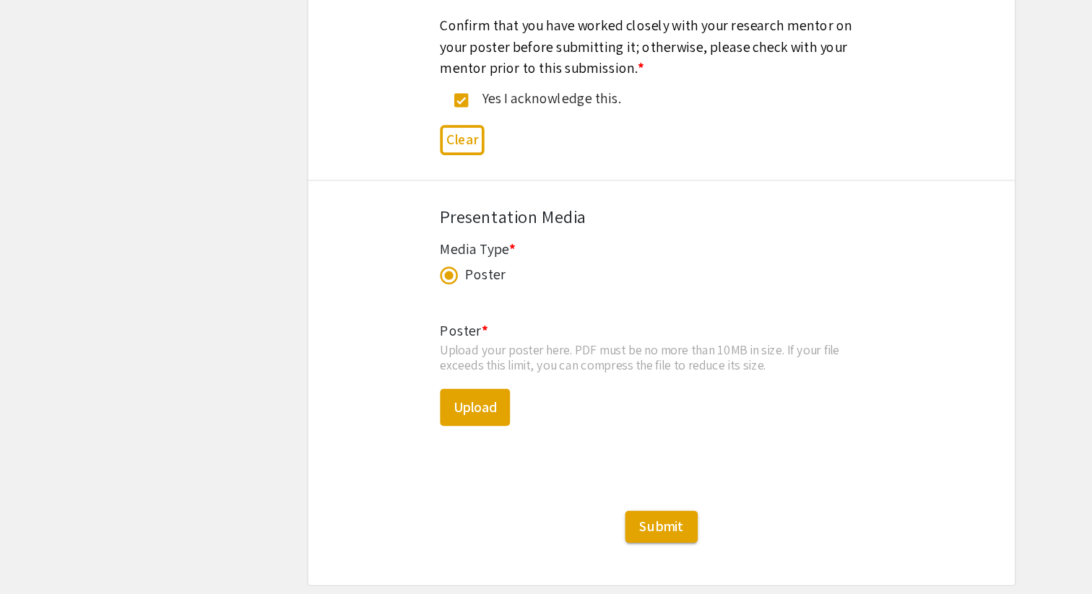
scroll to position [2560, 0]
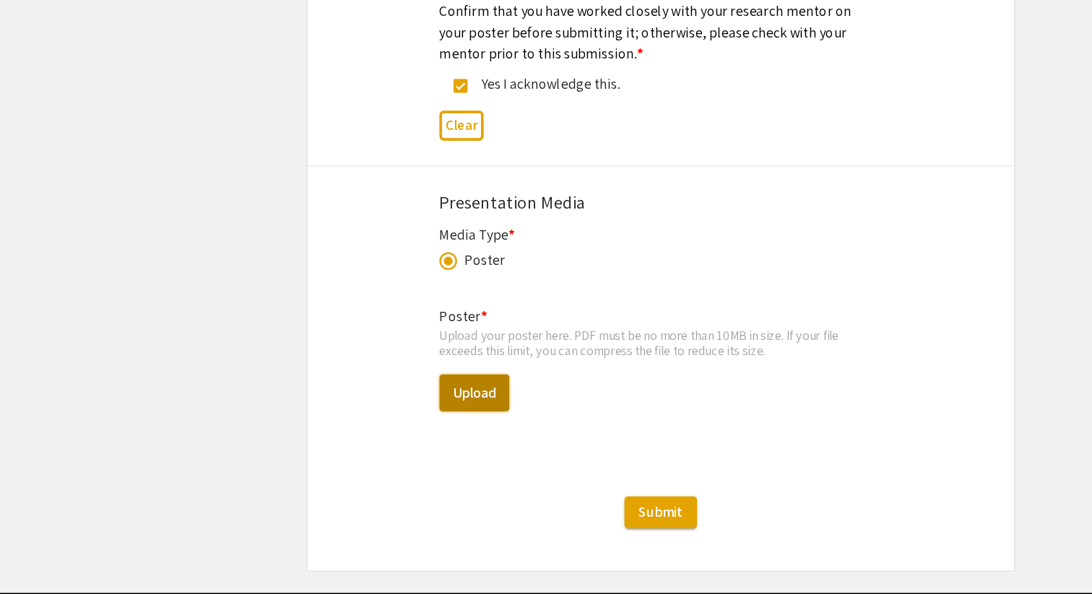
click at [381, 414] on button "Upload" at bounding box center [393, 429] width 57 height 30
click at [402, 415] on button "Upload" at bounding box center [393, 429] width 57 height 30
click at [397, 417] on button "Upload" at bounding box center [393, 429] width 57 height 30
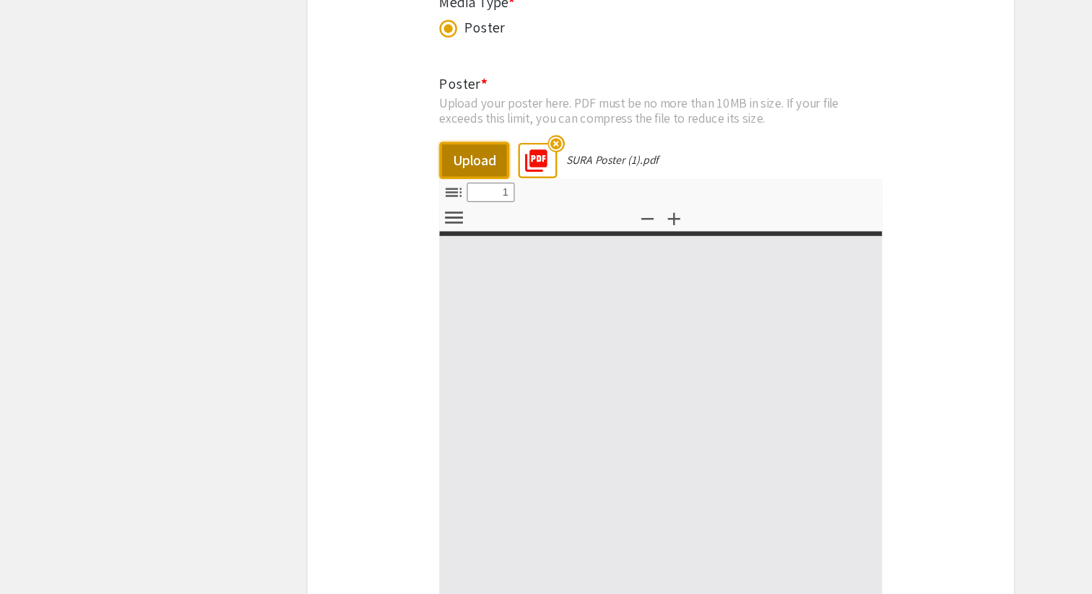
scroll to position [2760, 0]
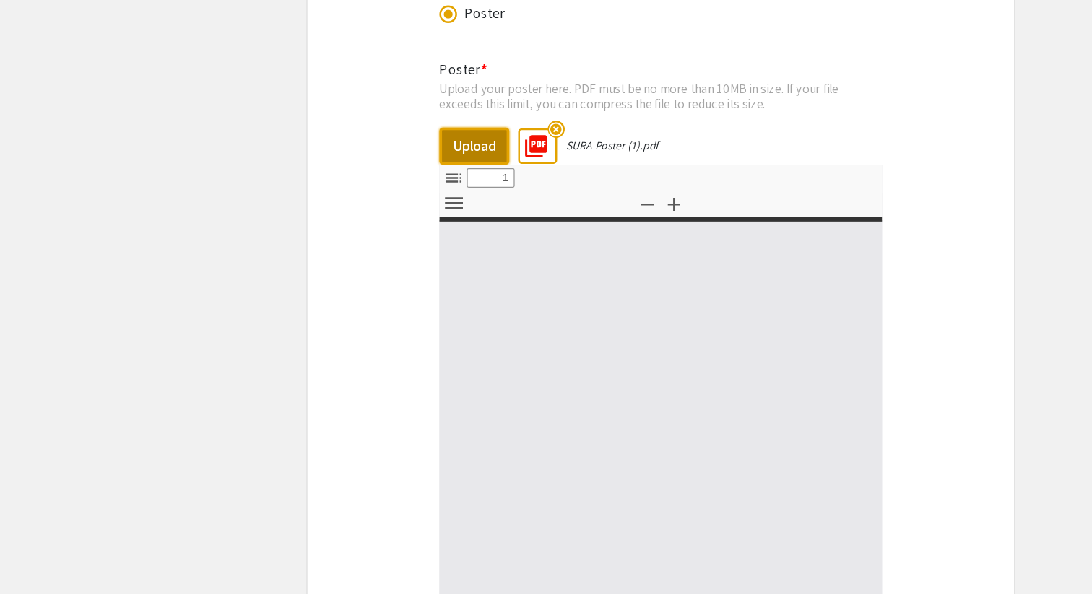
select select "custom"
type input "0"
select select "custom"
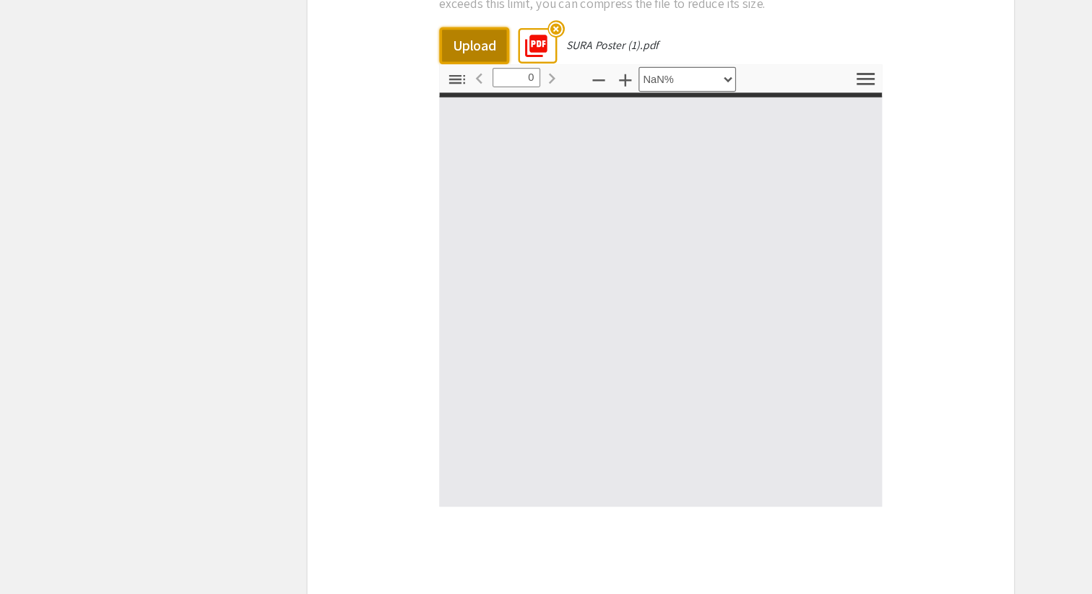
type input "1"
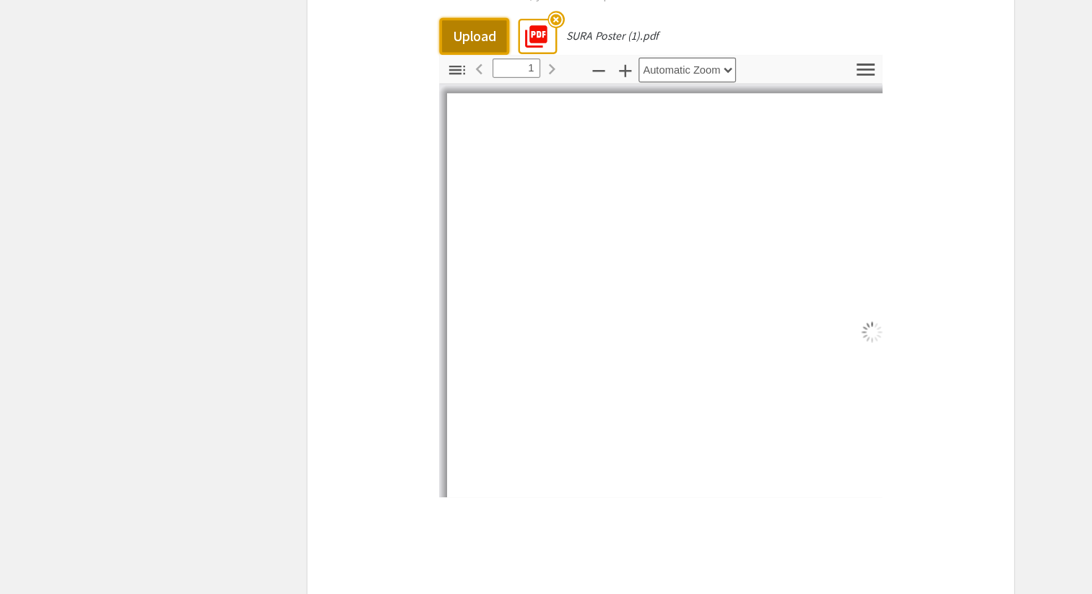
scroll to position [2850, 0]
select select "auto"
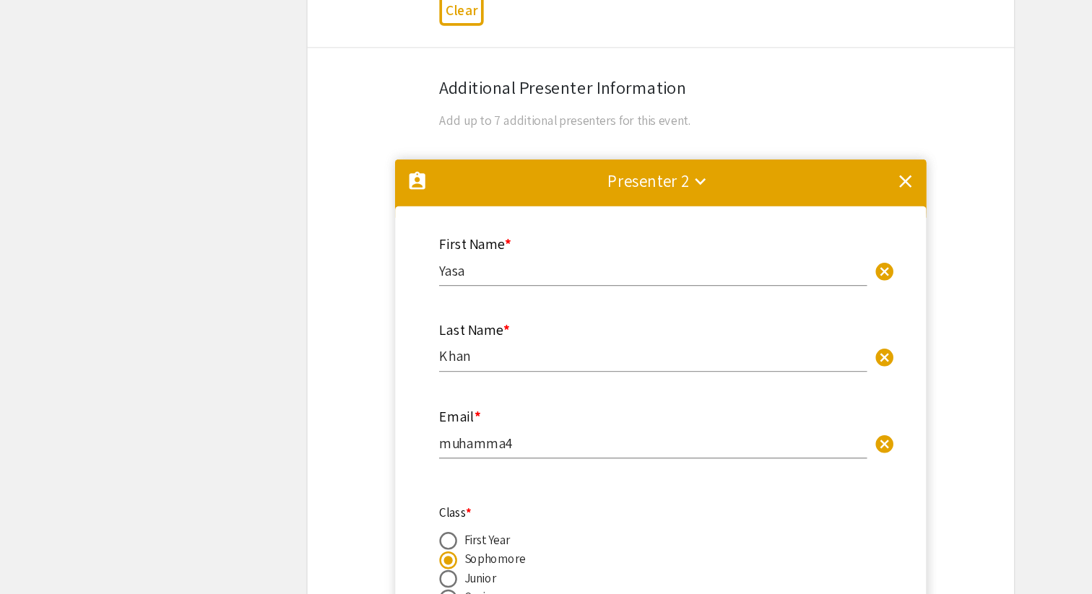
scroll to position [753, 0]
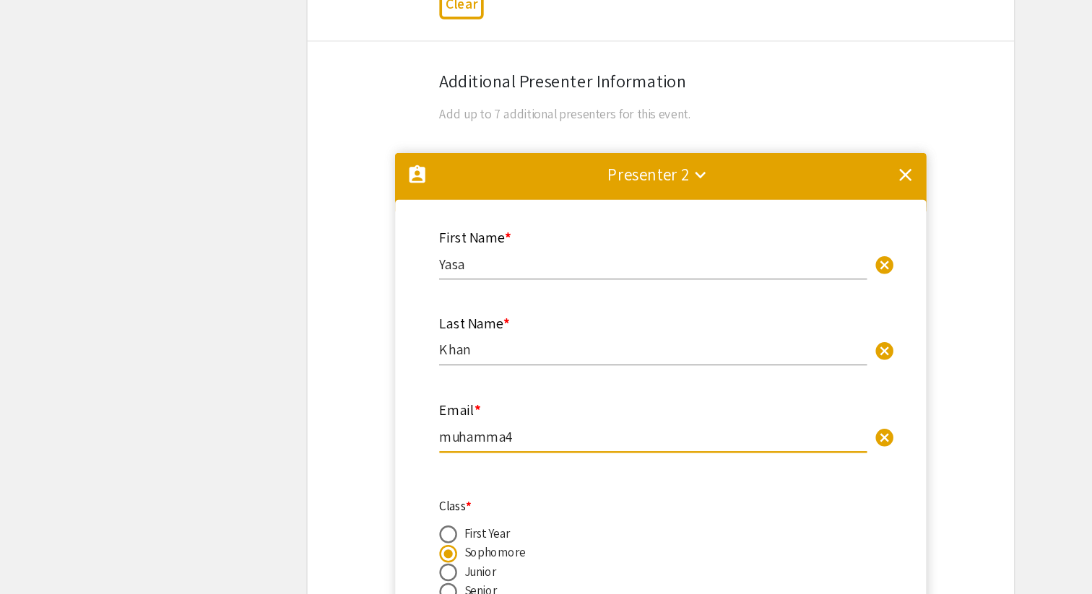
click at [446, 464] on input "muhamma4" at bounding box center [539, 462] width 349 height 15
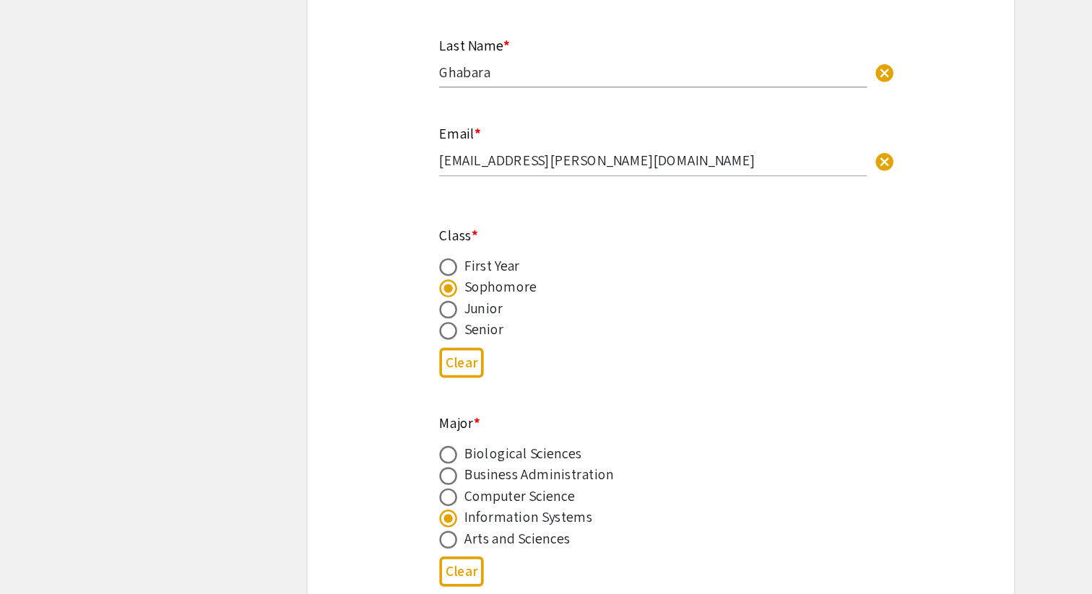
scroll to position [386, 0]
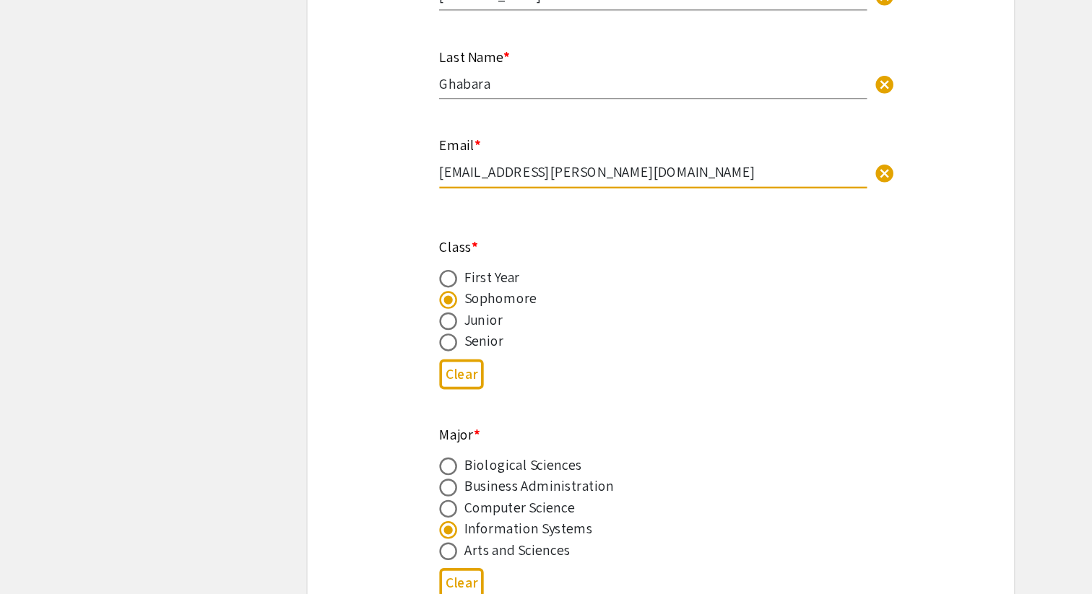
drag, startPoint x: 412, startPoint y: 140, endPoint x: 555, endPoint y: 145, distance: 143.8
click at [555, 146] on input "[EMAIL_ADDRESS][PERSON_NAME][DOMAIN_NAME]" at bounding box center [539, 140] width 349 height 15
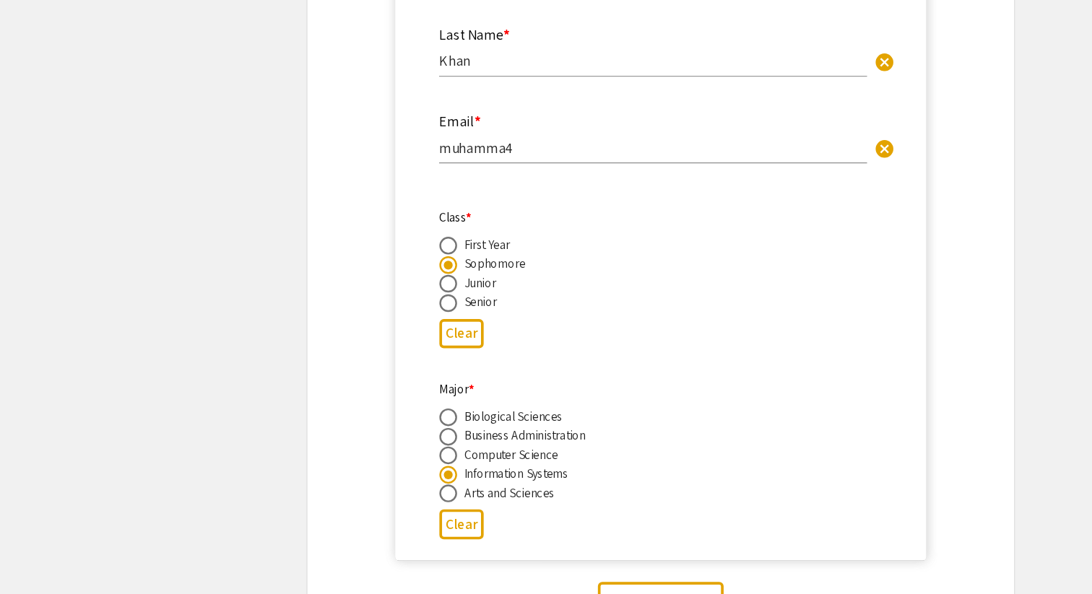
scroll to position [992, 0]
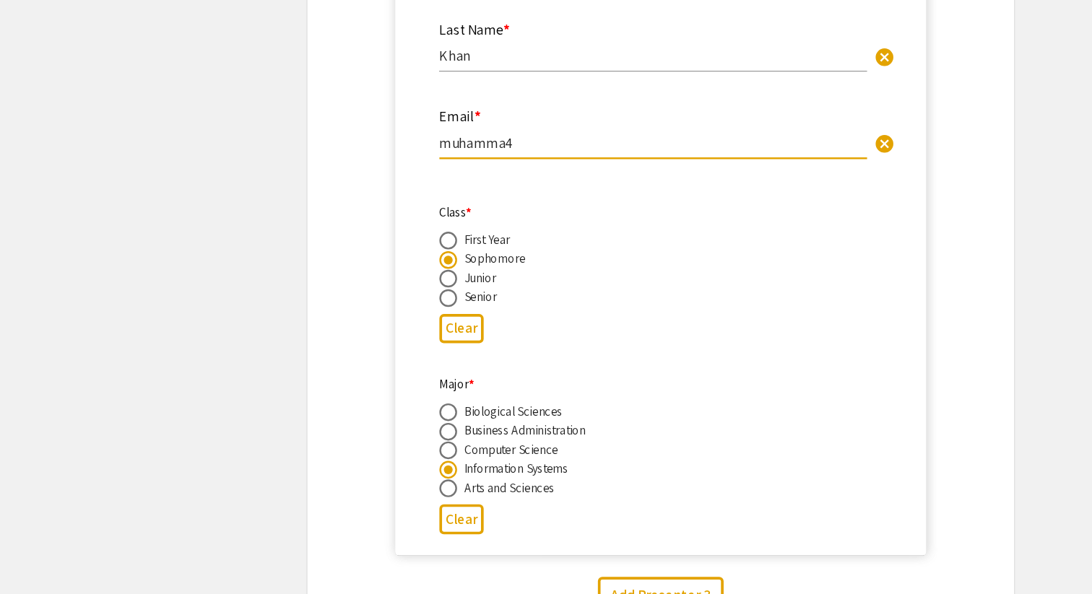
click at [457, 233] on div "Email * muhamma4 cancel" at bounding box center [539, 208] width 349 height 55
paste input "@[DOMAIN_NAME]"
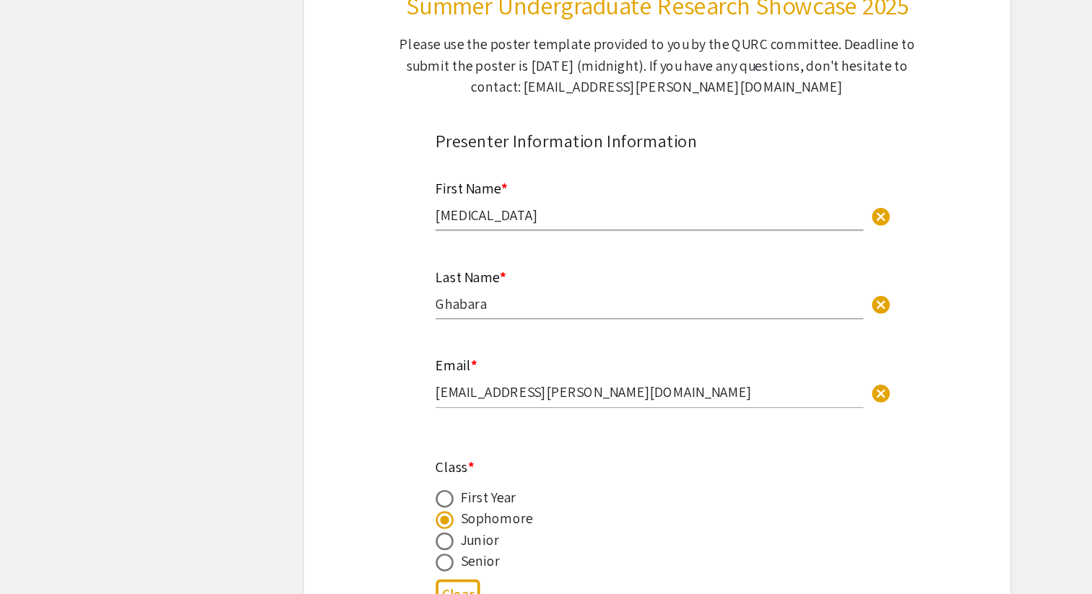
scroll to position [178, 0]
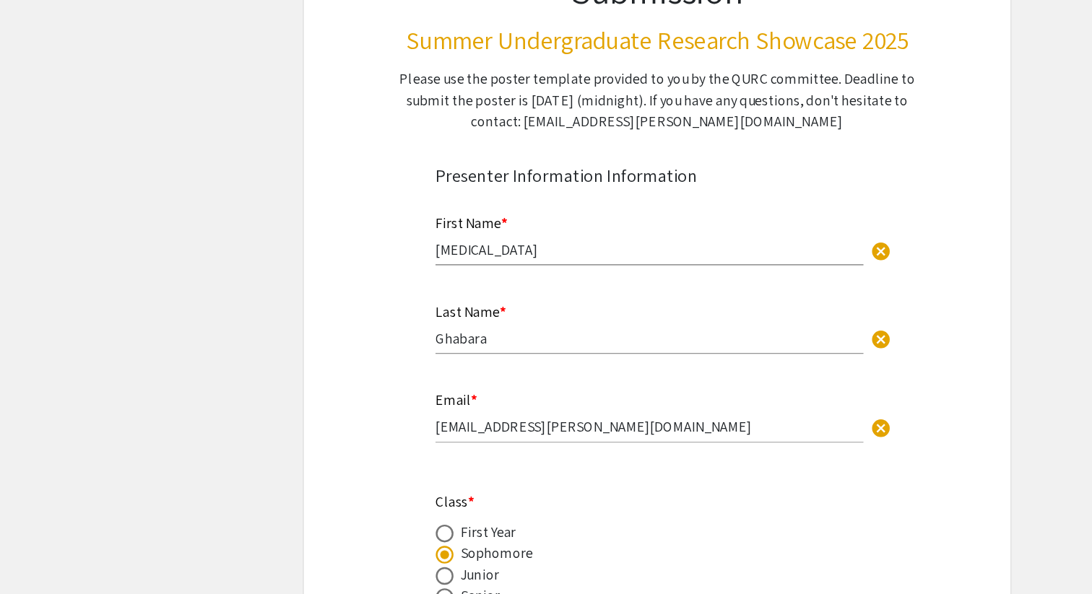
type input "[EMAIL_ADDRESS][PERSON_NAME][DOMAIN_NAME]"
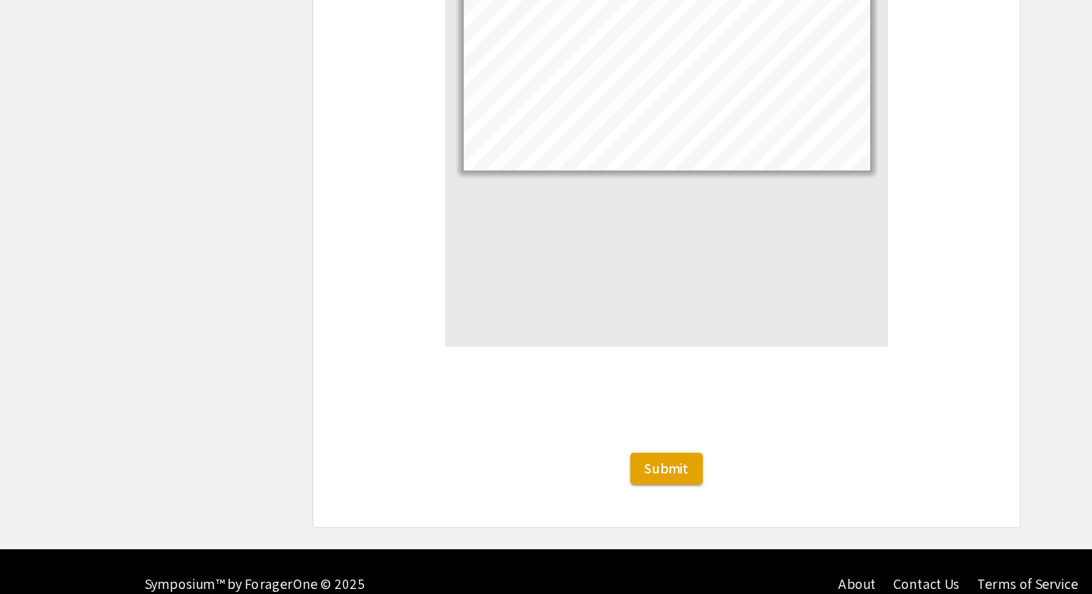
scroll to position [2974, 0]
click at [538, 483] on span "Submit" at bounding box center [546, 490] width 36 height 15
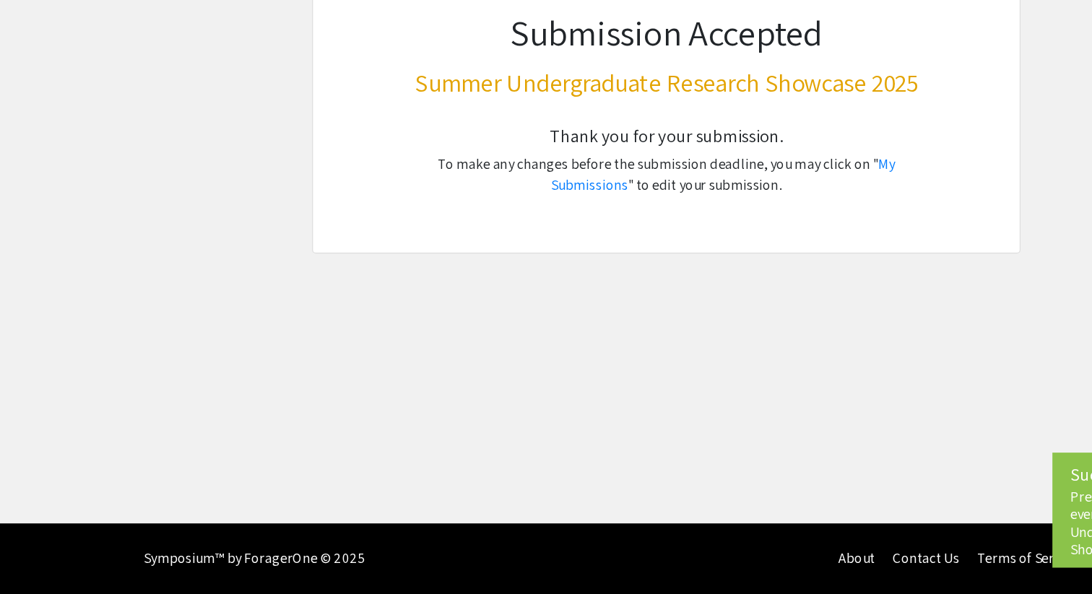
scroll to position [0, 0]
